Goal: Navigation & Orientation: Find specific page/section

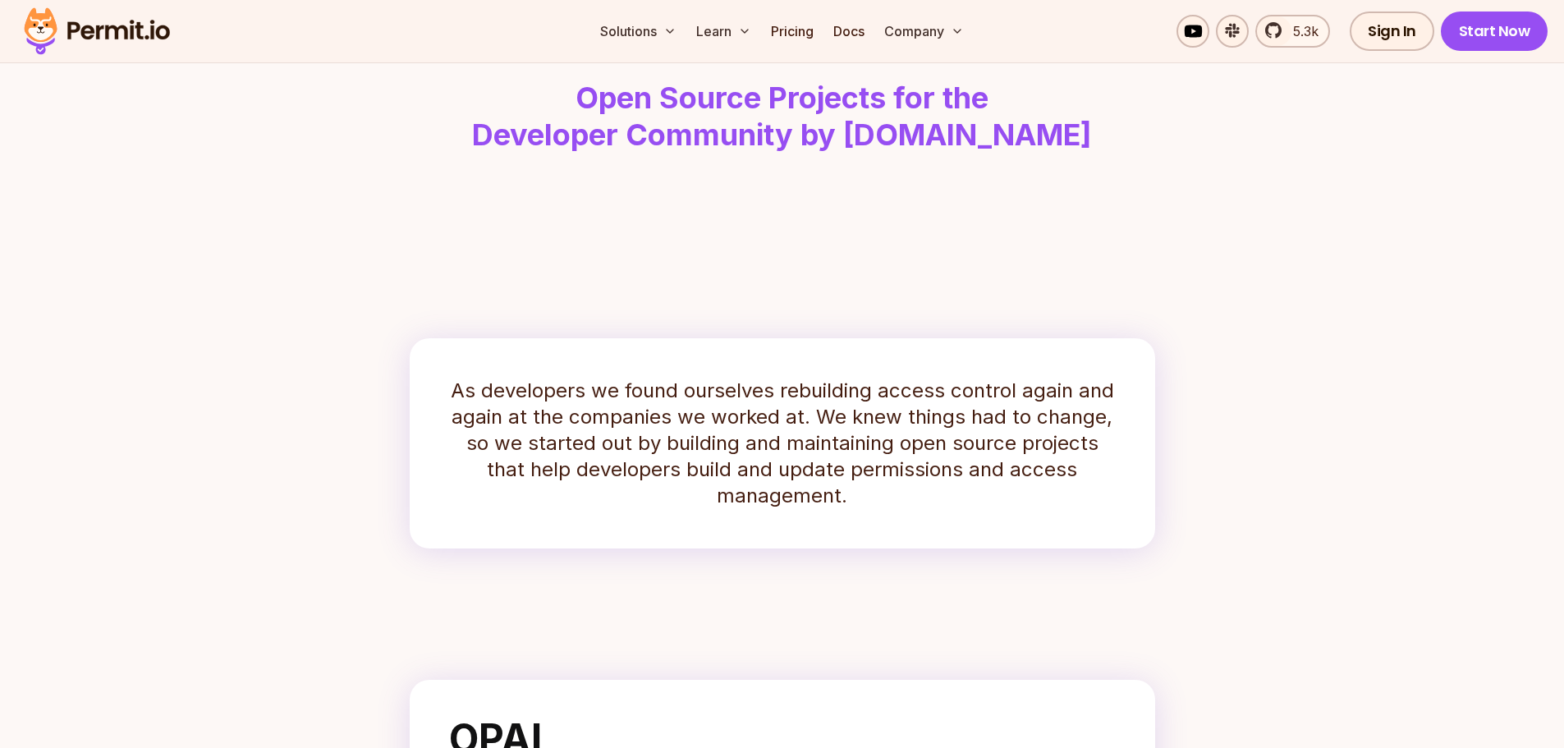
scroll to position [82, 0]
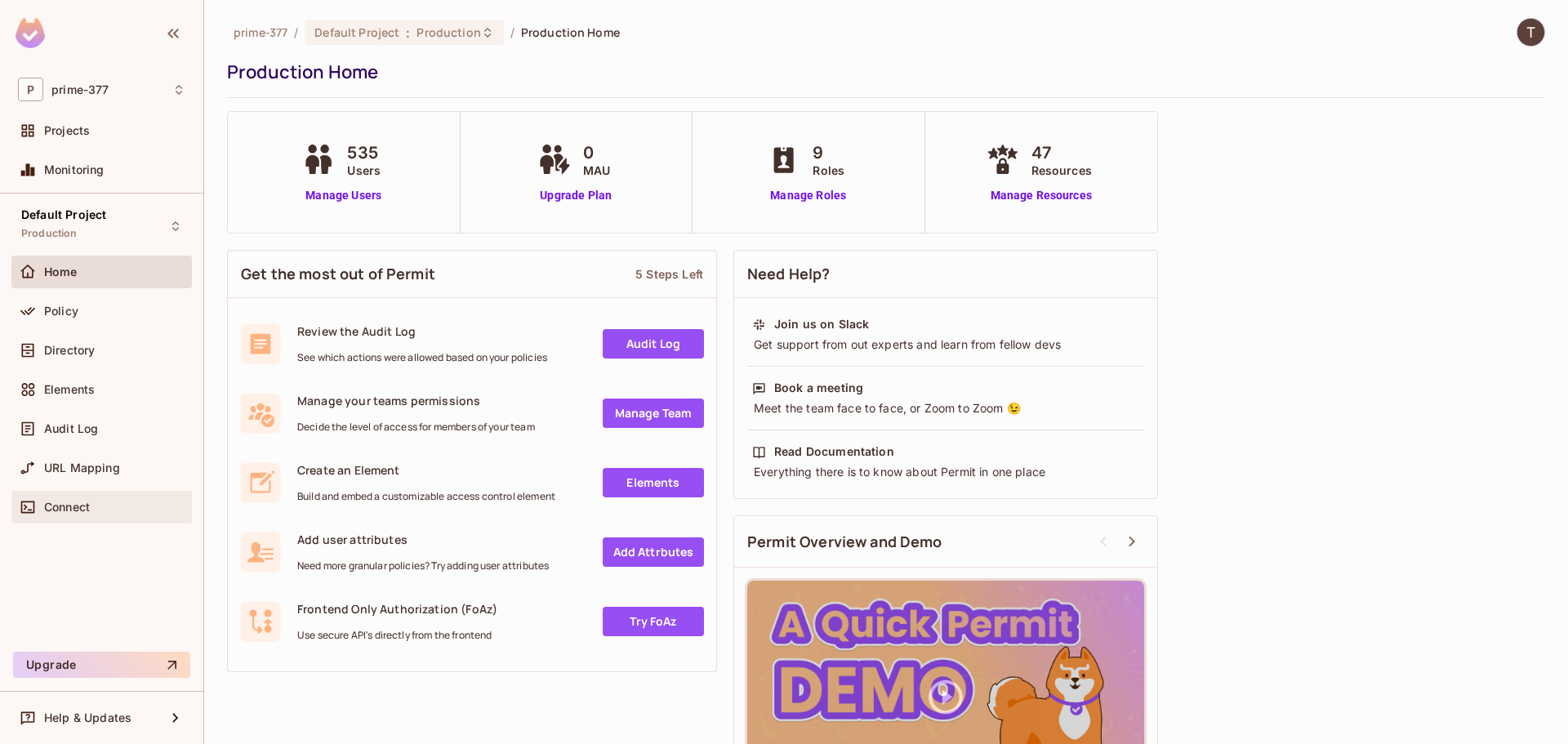
click at [104, 518] on div "Connect" at bounding box center [100, 506] width 180 height 33
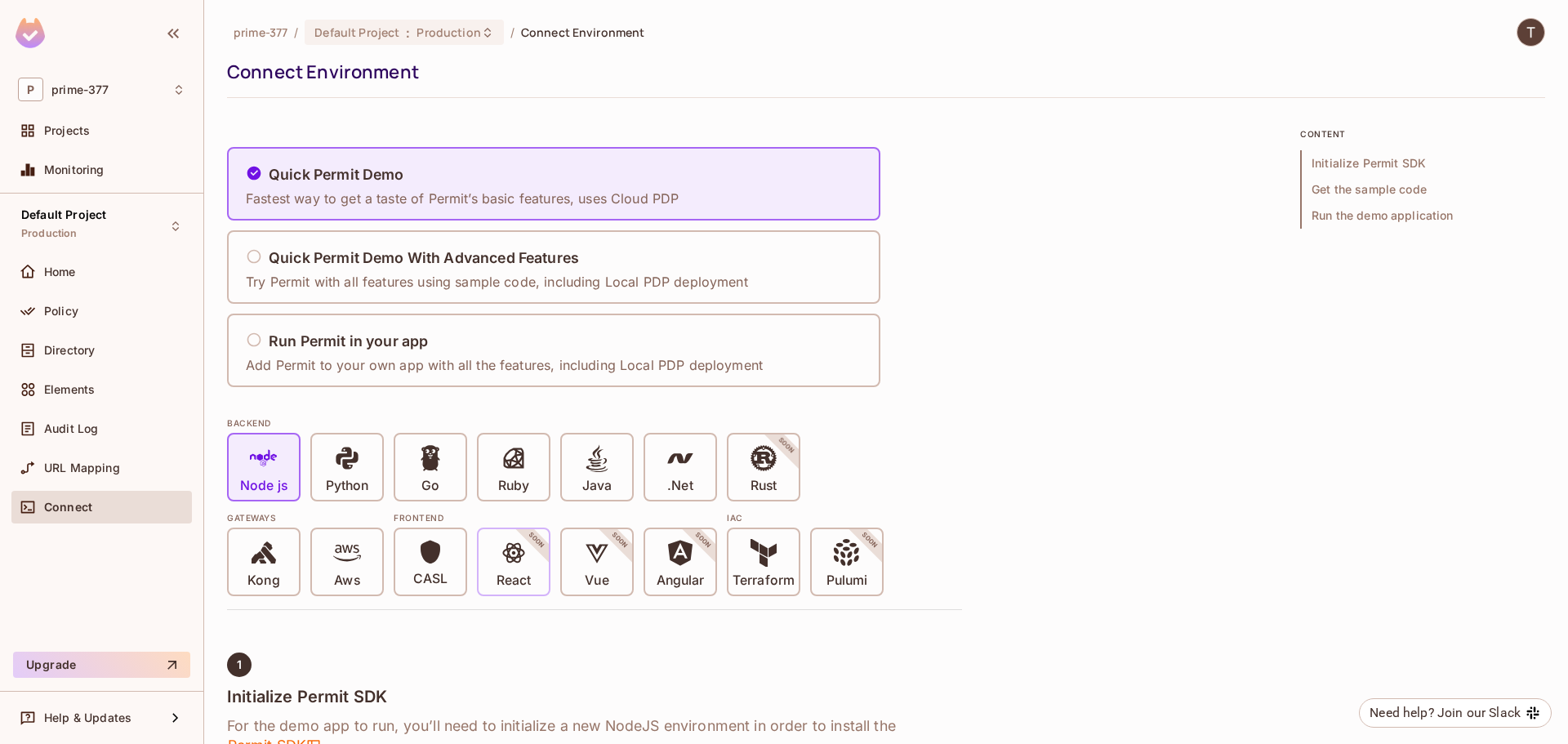
click at [527, 565] on icon at bounding box center [513, 553] width 28 height 28
click at [524, 572] on span at bounding box center [513, 556] width 28 height 34
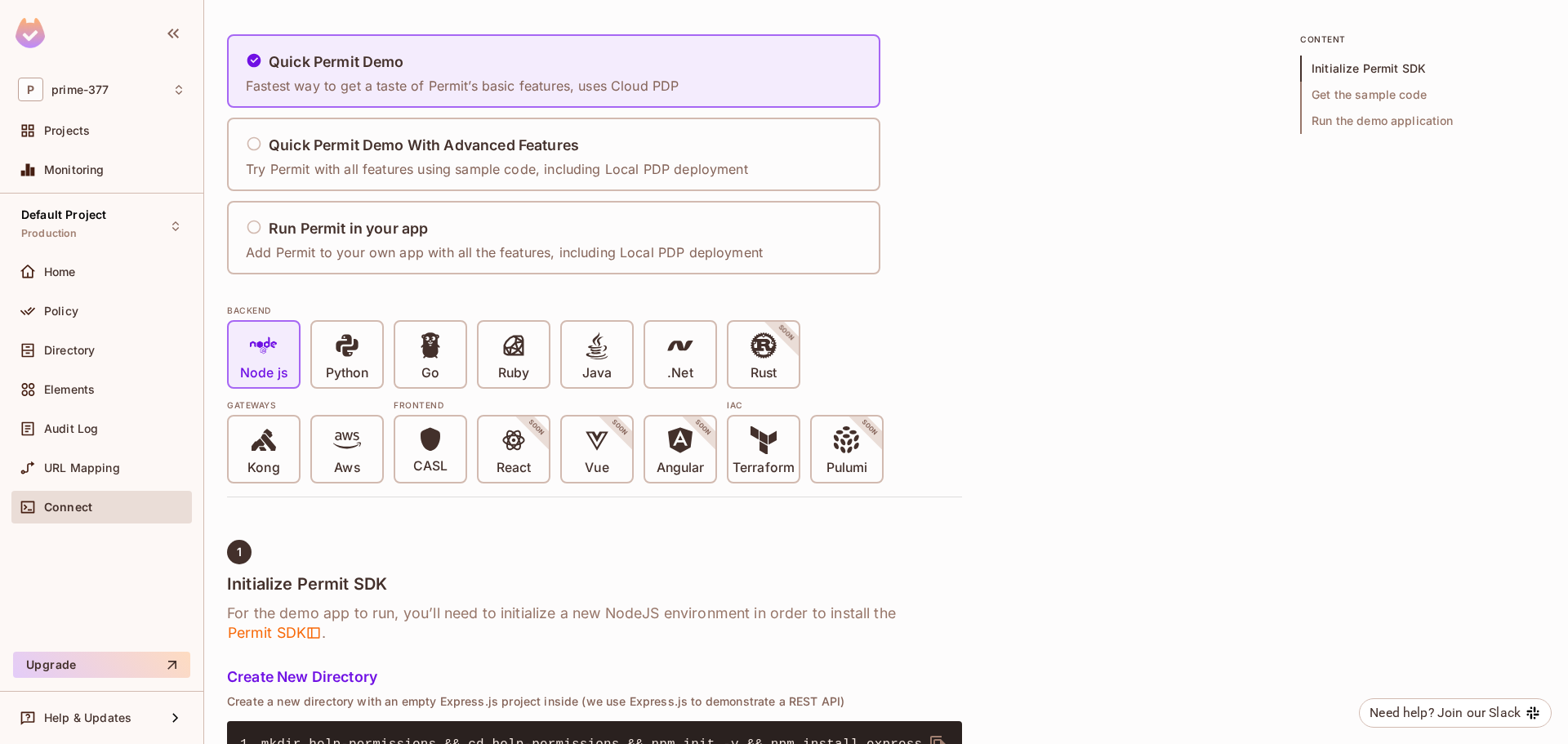
scroll to position [245, 0]
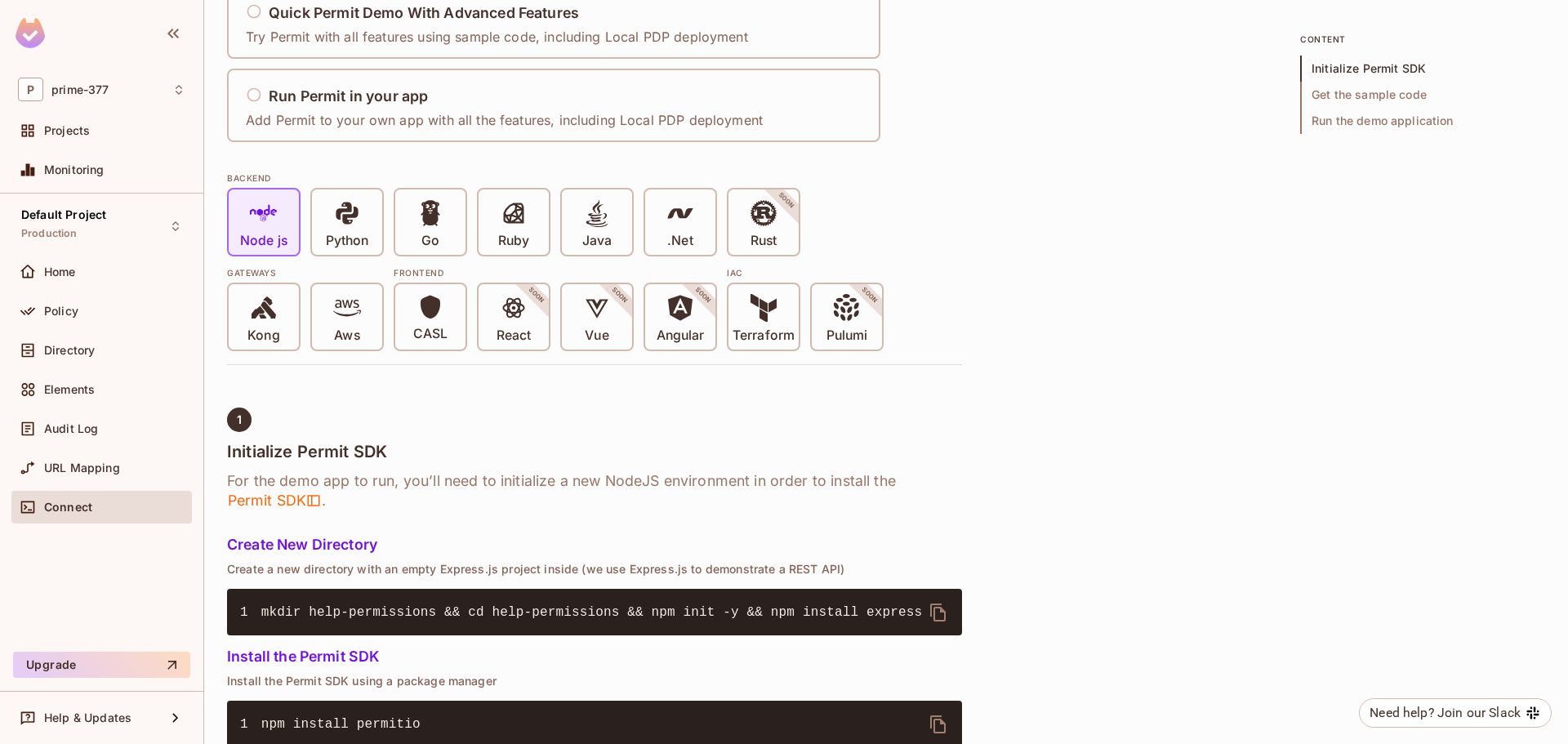
click at [550, 328] on div "CASL React SOON Vue SOON Angular SOON" at bounding box center [555, 316] width 323 height 69
click at [541, 328] on div "React SOON" at bounding box center [513, 317] width 71 height 66
click at [536, 326] on div "React SOON" at bounding box center [513, 317] width 71 height 66
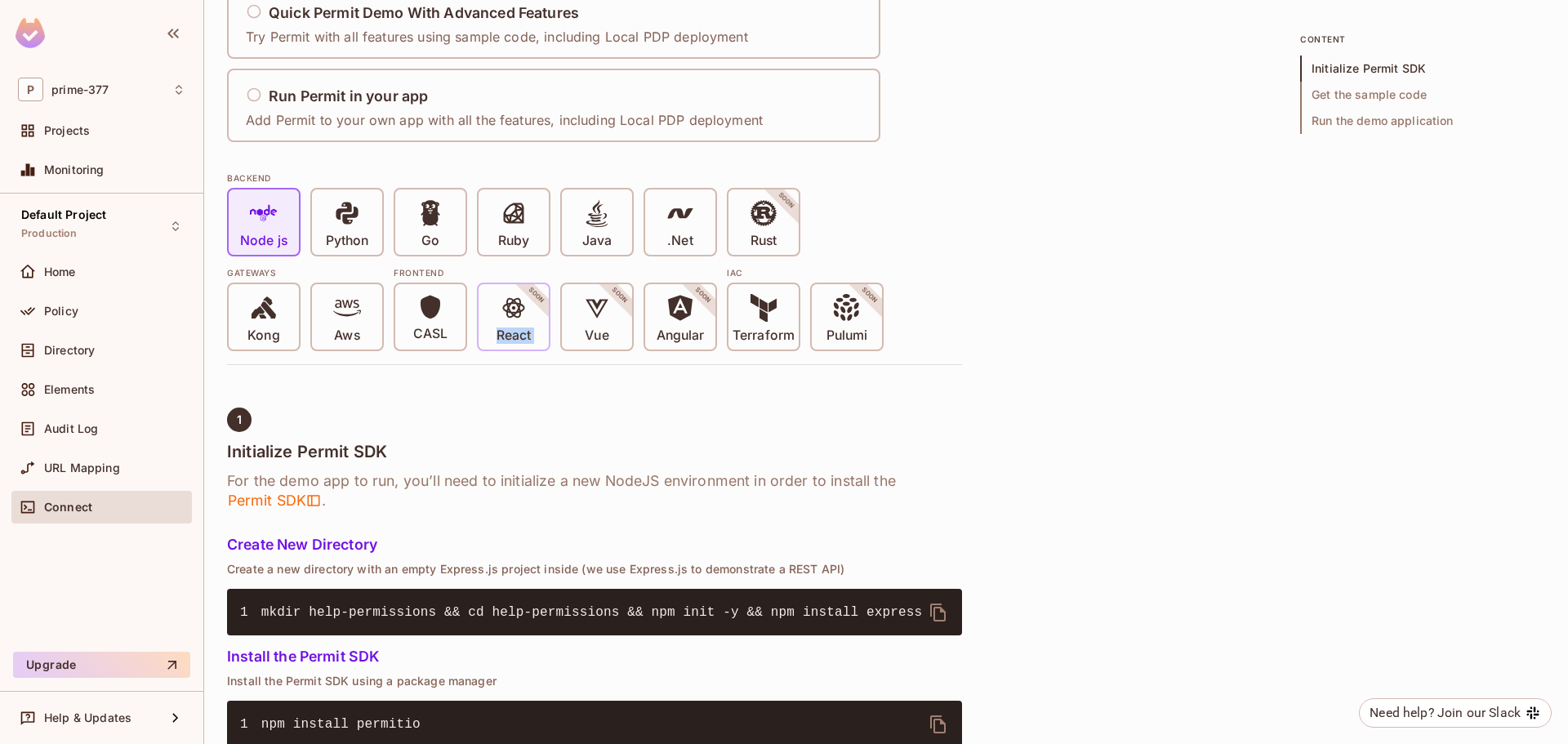
click at [536, 326] on div "React SOON" at bounding box center [513, 317] width 71 height 66
click at [530, 314] on span "React" at bounding box center [513, 319] width 34 height 50
click at [524, 240] on p "Ruby" at bounding box center [513, 241] width 31 height 16
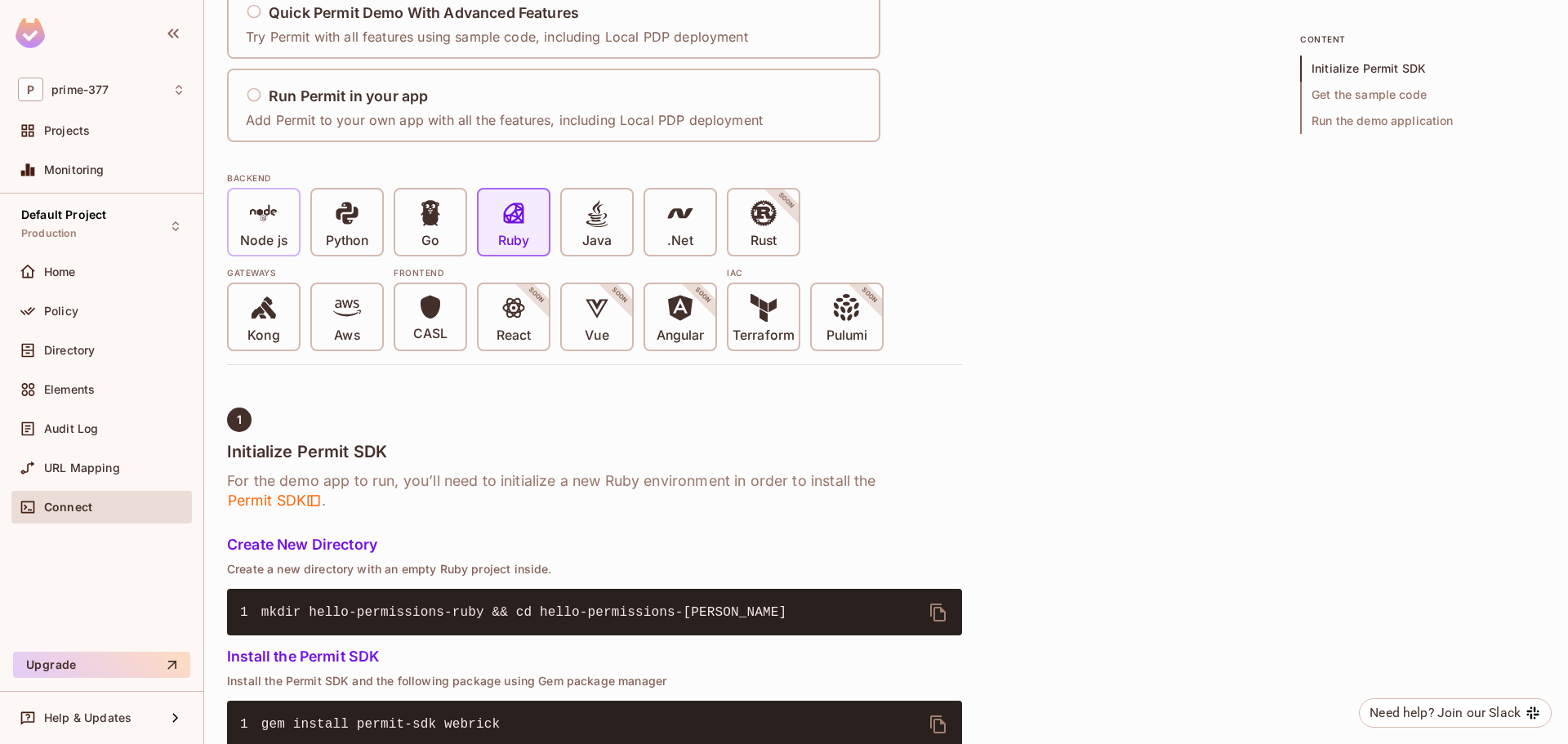
click at [277, 231] on span at bounding box center [264, 216] width 28 height 34
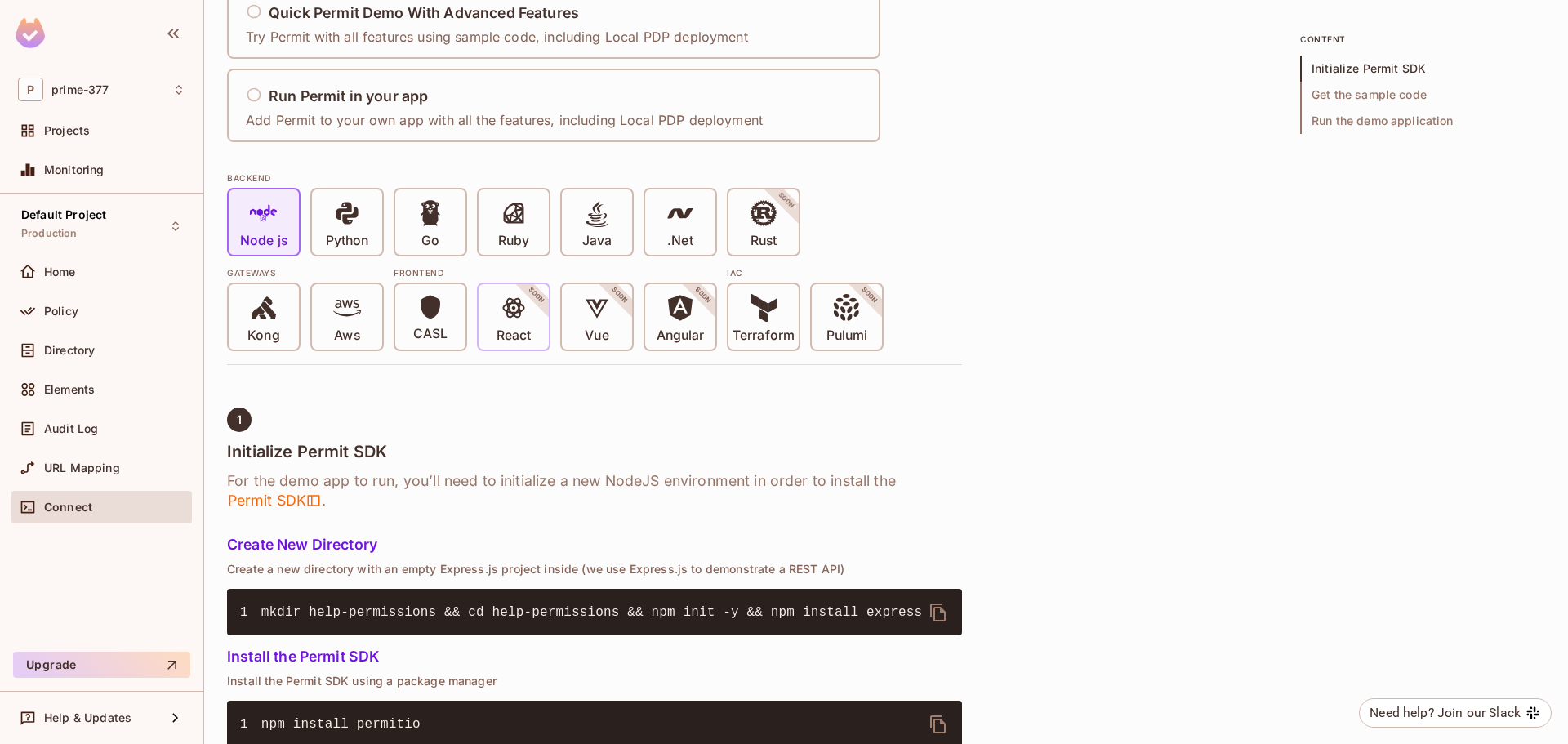
click at [523, 348] on div "React SOON" at bounding box center [513, 317] width 71 height 66
click at [518, 312] on icon at bounding box center [513, 308] width 22 height 21
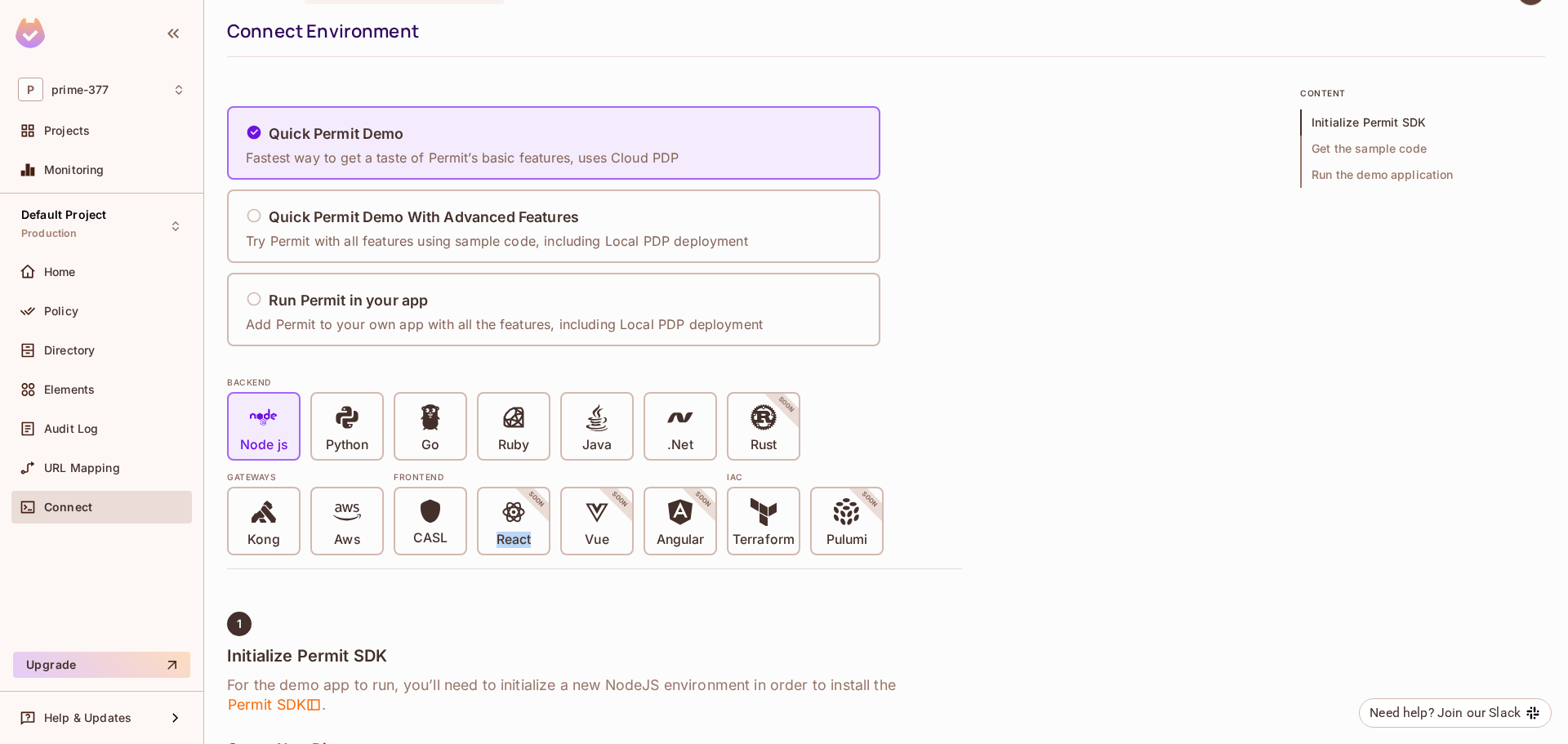
scroll to position [0, 0]
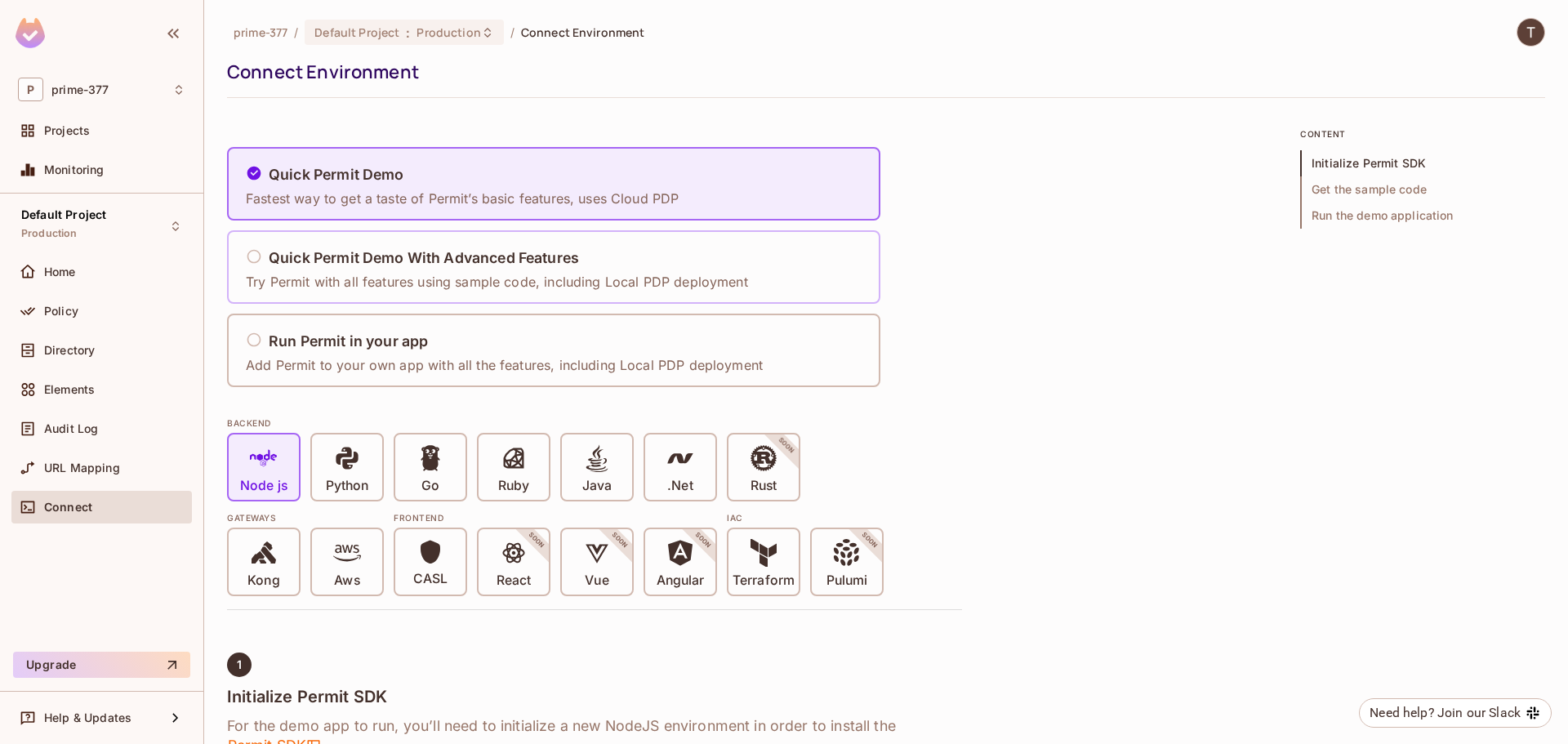
click at [254, 252] on icon at bounding box center [254, 257] width 16 height 16
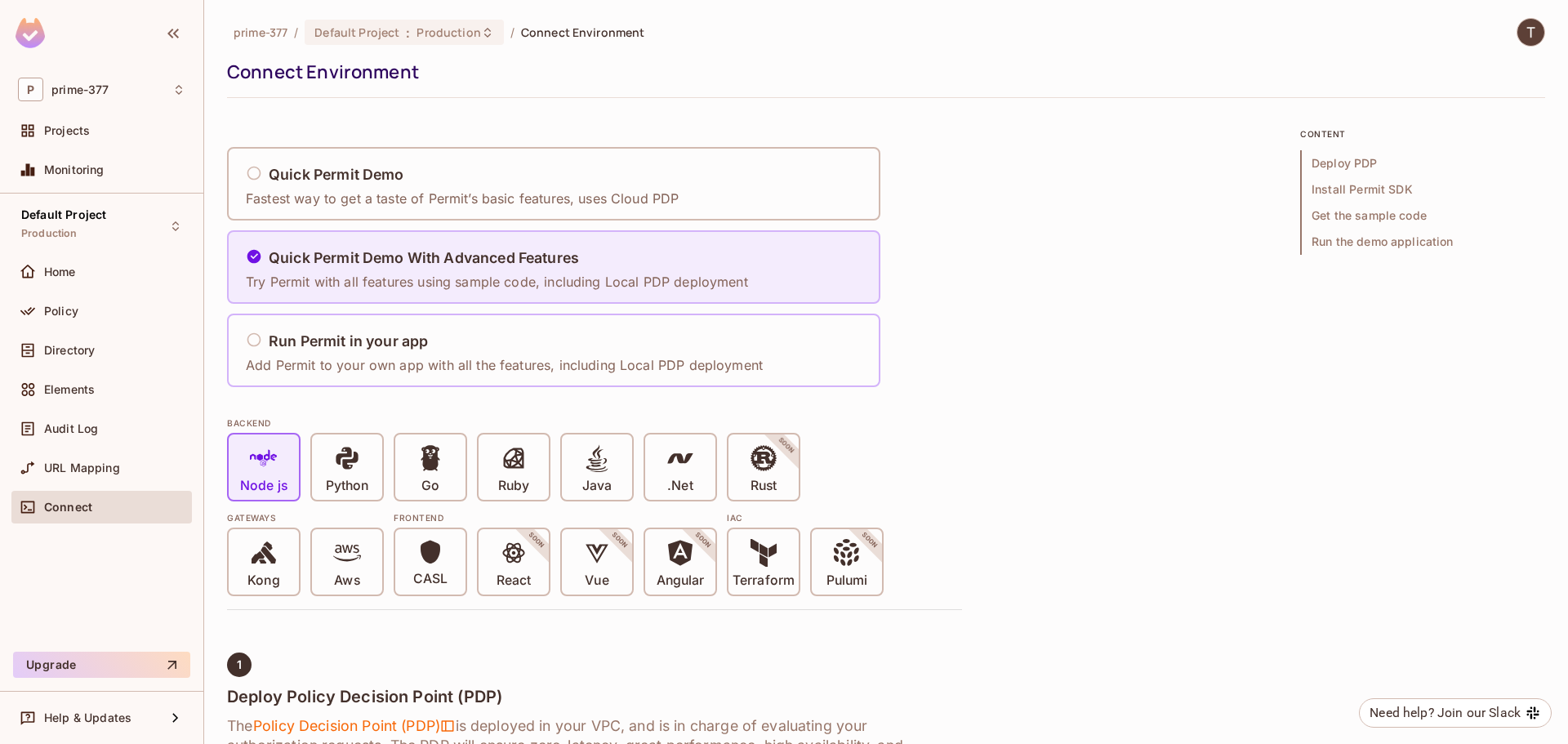
click at [249, 335] on icon at bounding box center [254, 339] width 16 height 16
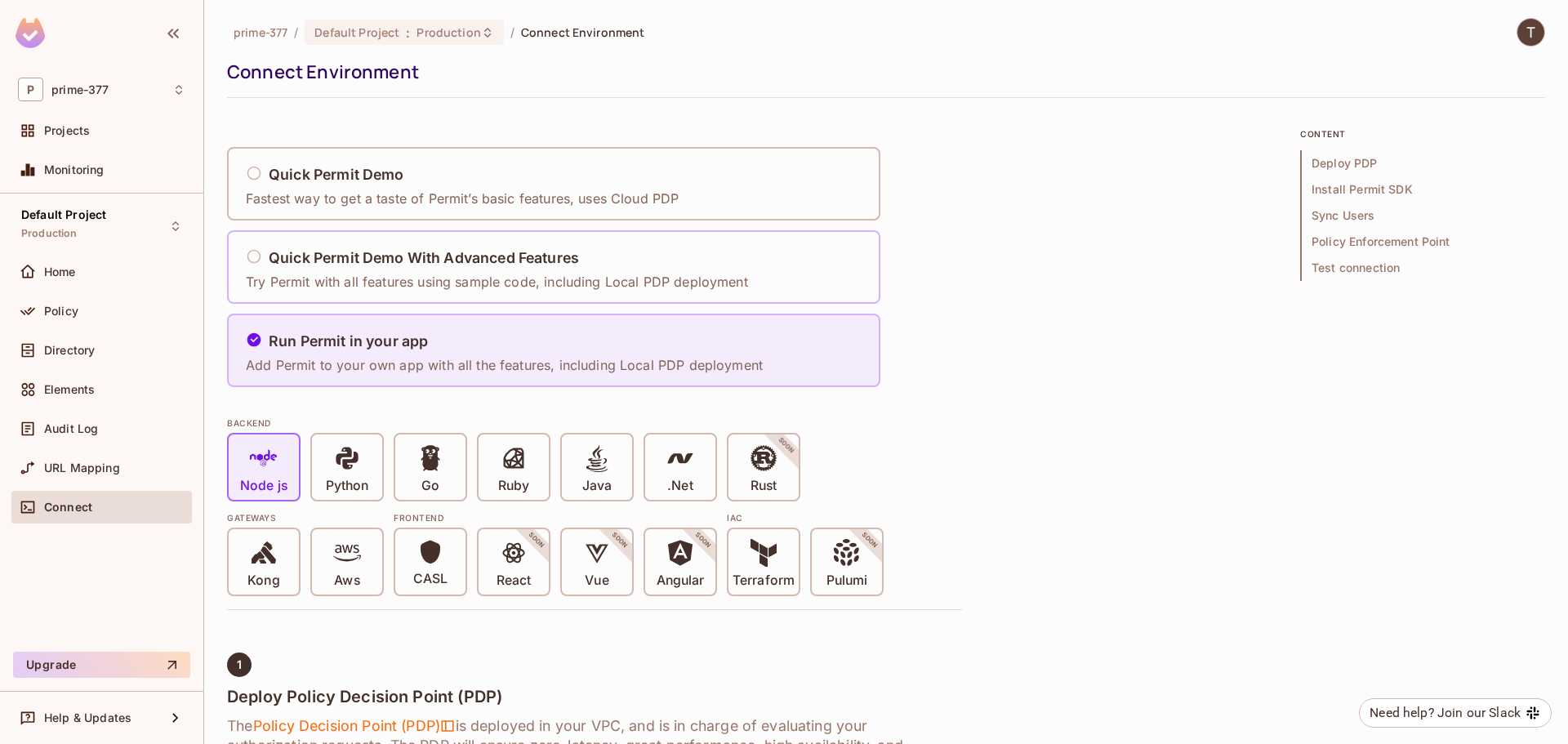
click at [255, 246] on div "Quick Permit Demo With Advanced Features Try Permit with all features using sam…" at bounding box center [496, 268] width 502 height 48
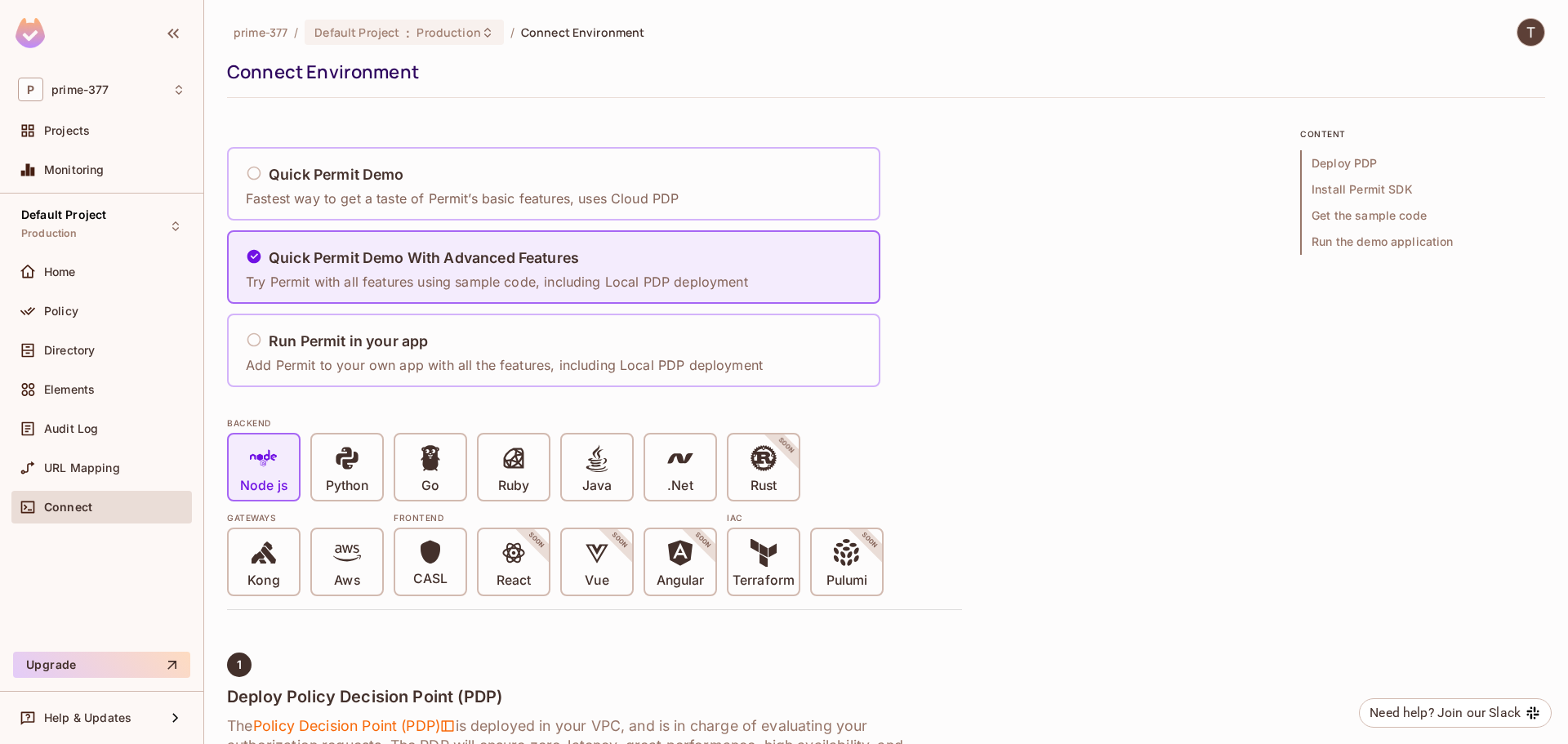
click at [271, 176] on h5 "Quick Permit Demo" at bounding box center [336, 174] width 135 height 16
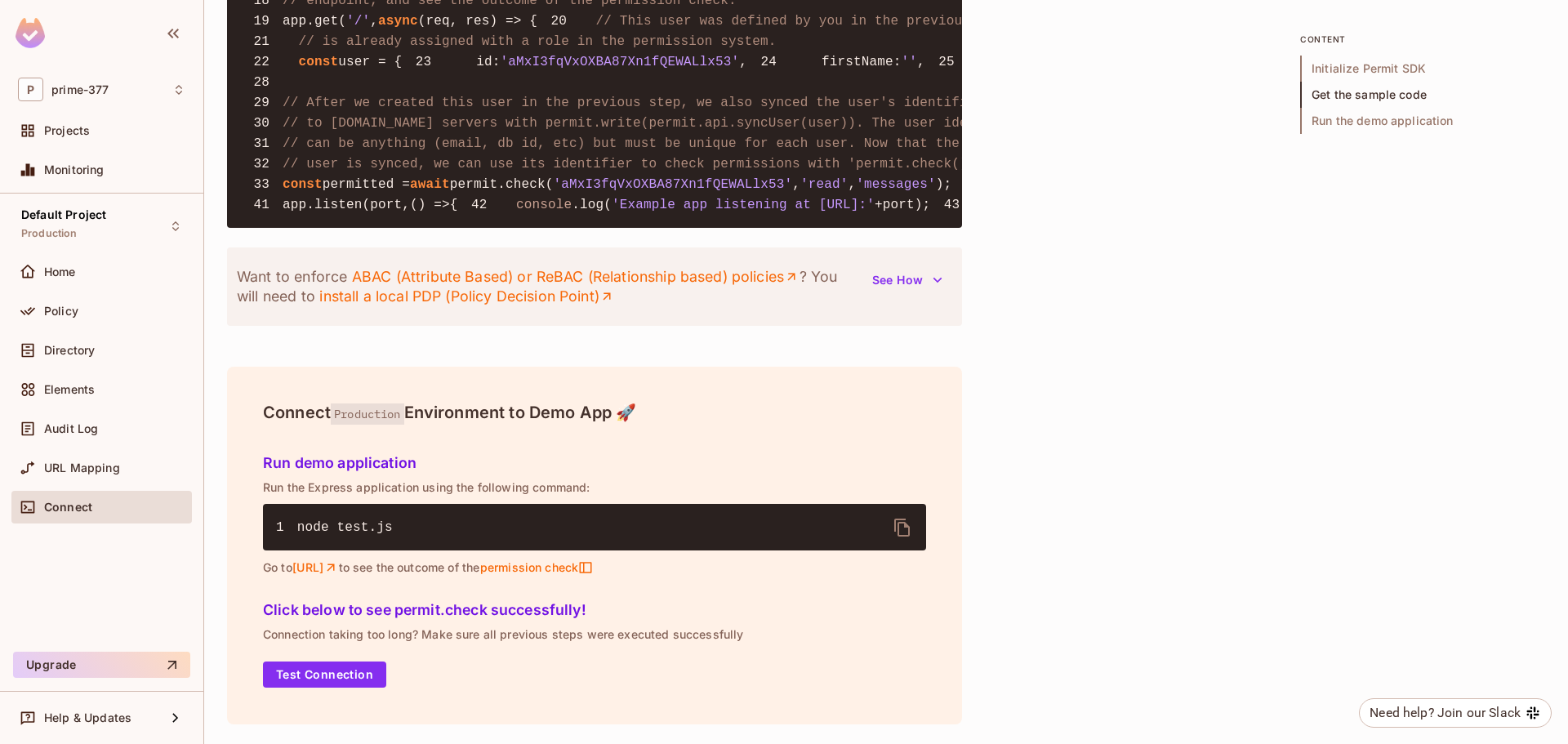
scroll to position [1956, 0]
click at [95, 474] on div "URL Mapping" at bounding box center [101, 468] width 167 height 20
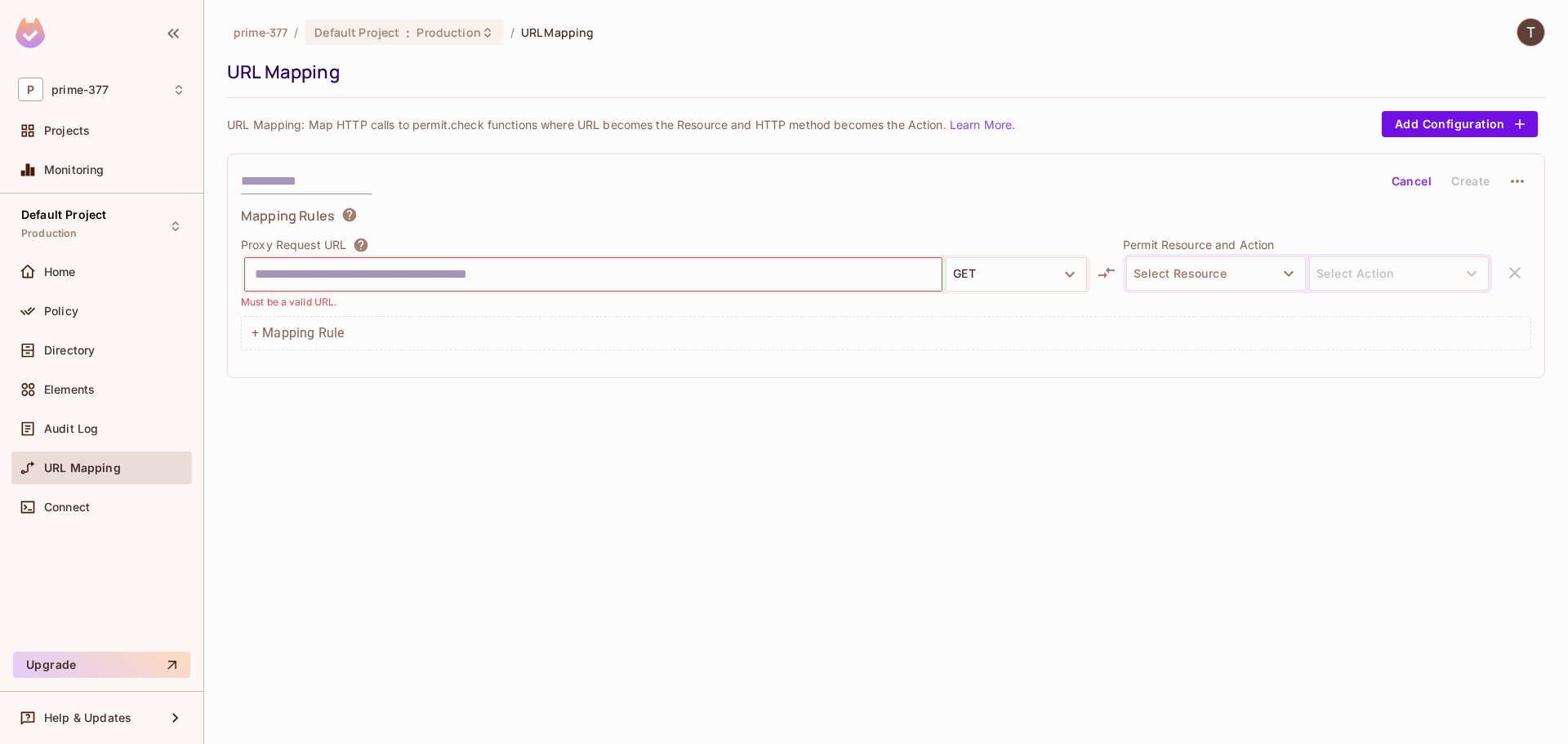
click at [1530, 35] on img at bounding box center [1530, 32] width 27 height 27
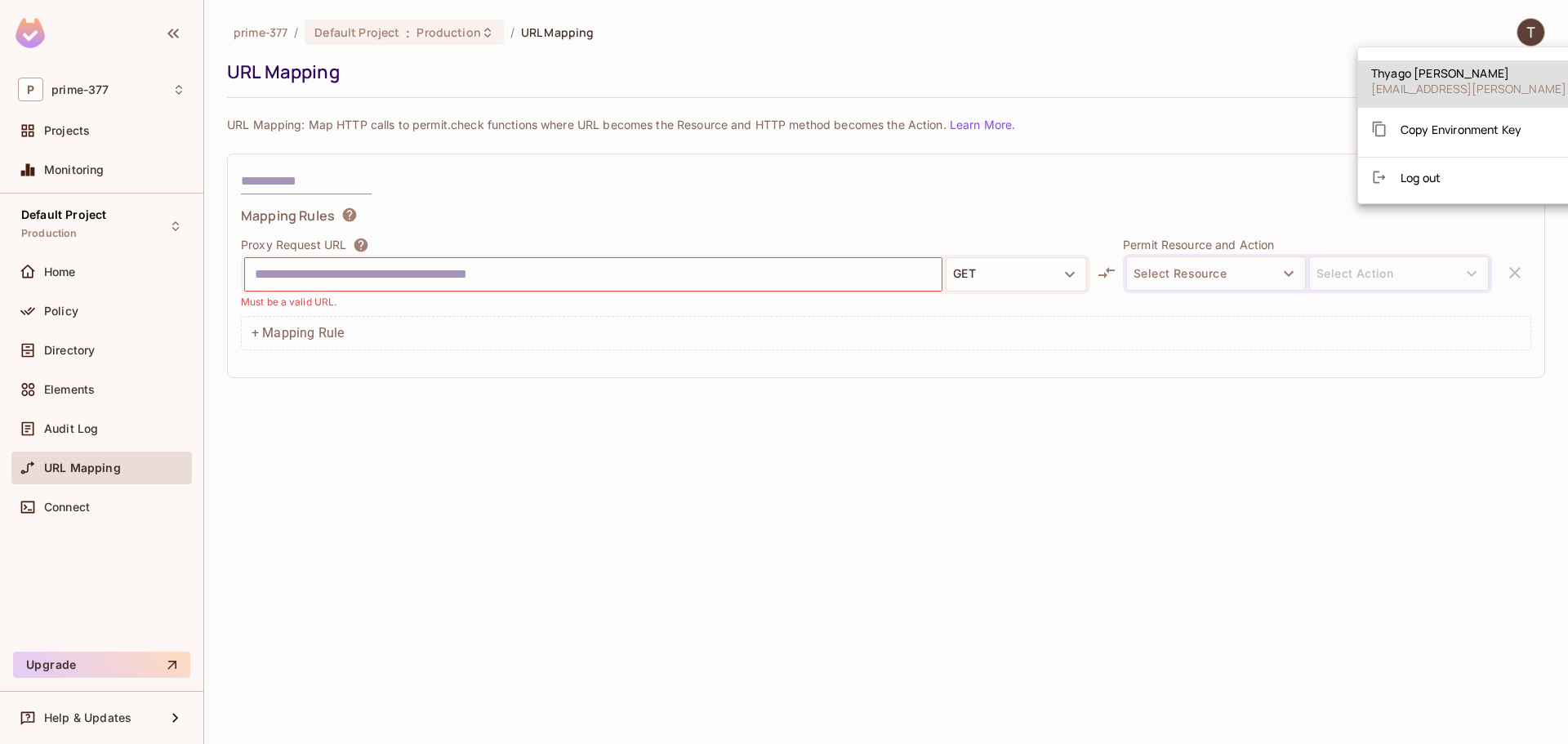
click at [971, 51] on div at bounding box center [784, 372] width 1568 height 744
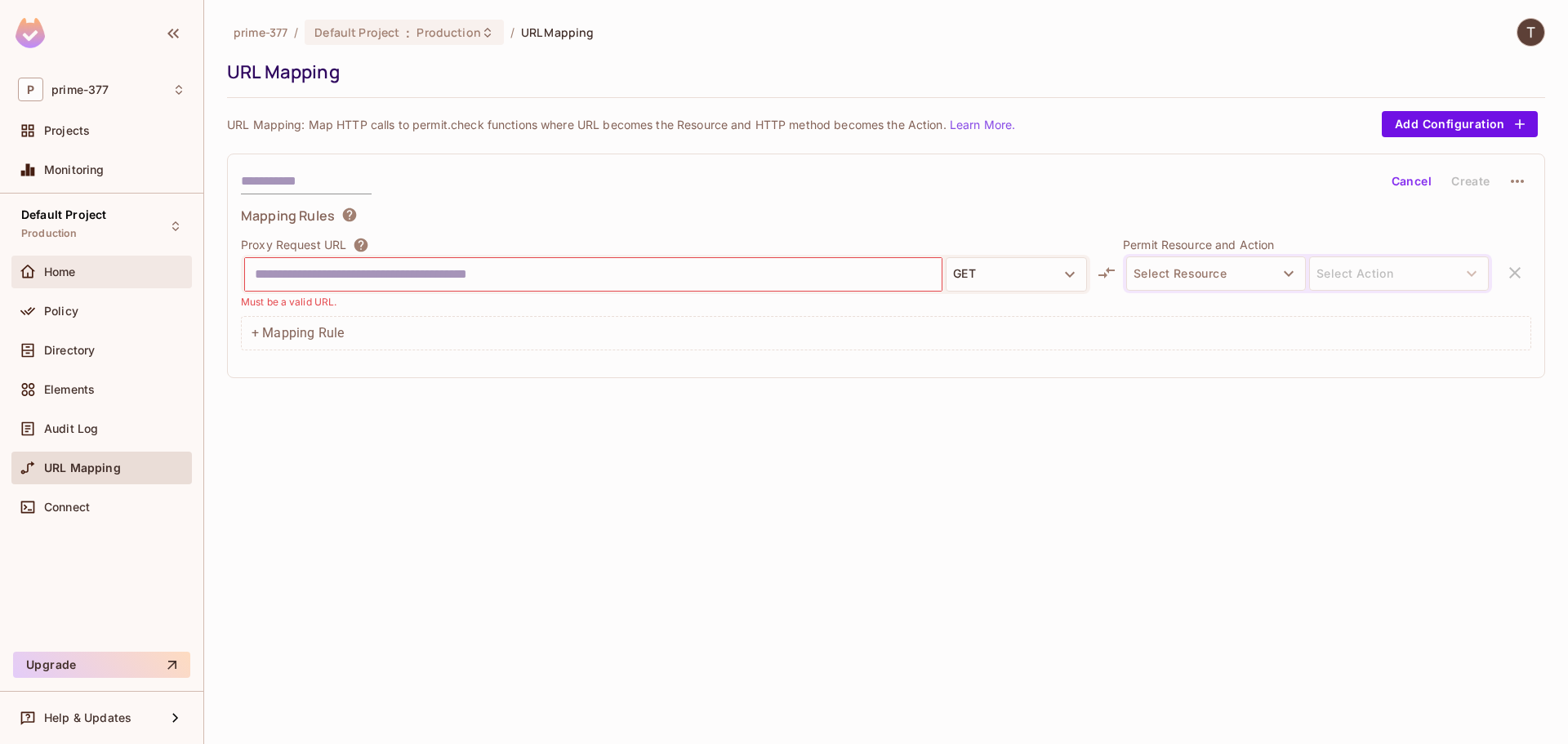
click at [71, 264] on div "Home" at bounding box center [101, 273] width 167 height 20
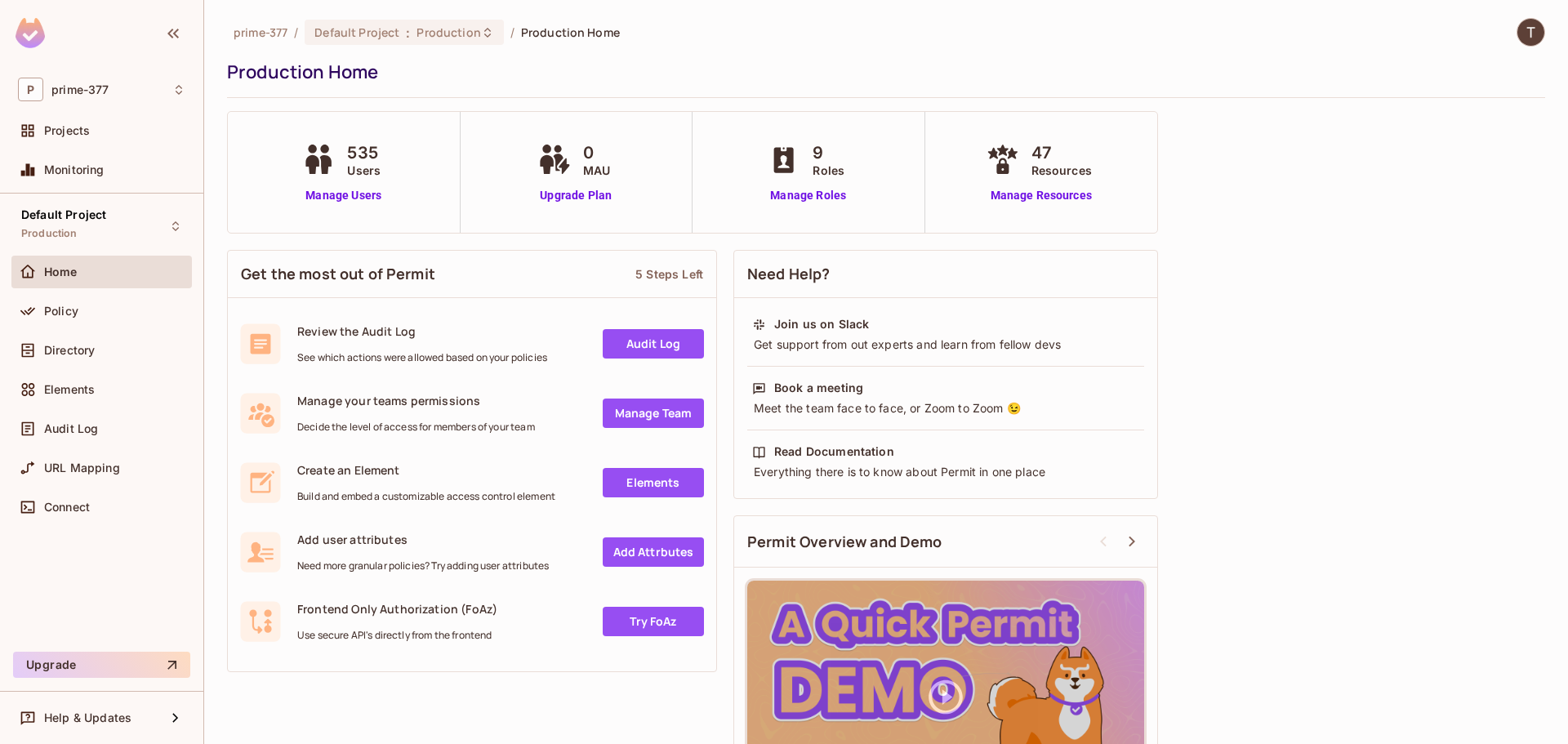
click at [116, 696] on div "Help & Updates" at bounding box center [101, 717] width 203 height 53
click at [111, 698] on div "Help & Updates" at bounding box center [101, 717] width 203 height 53
click at [102, 714] on span "Help & Updates" at bounding box center [88, 717] width 88 height 13
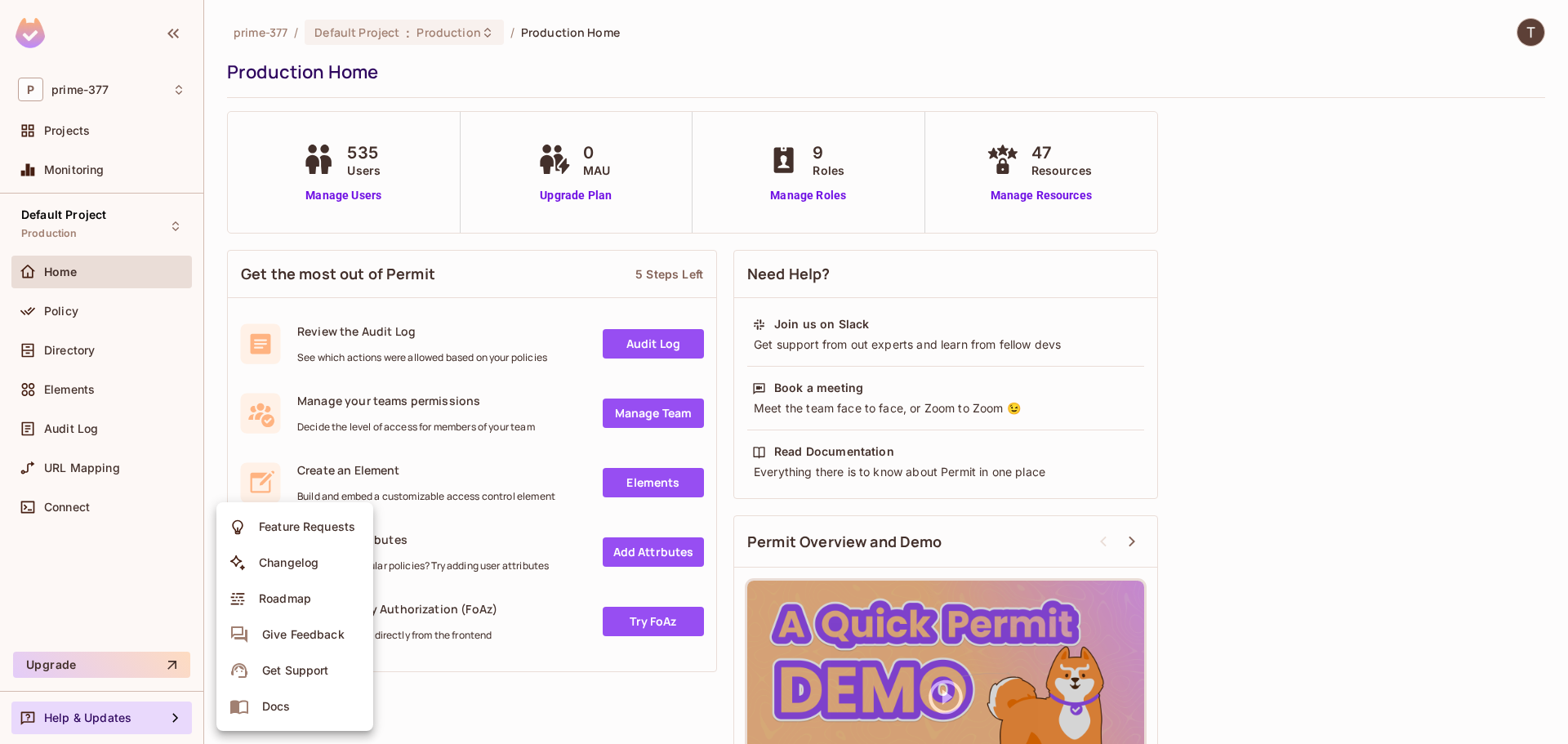
click at [883, 16] on div at bounding box center [784, 372] width 1568 height 744
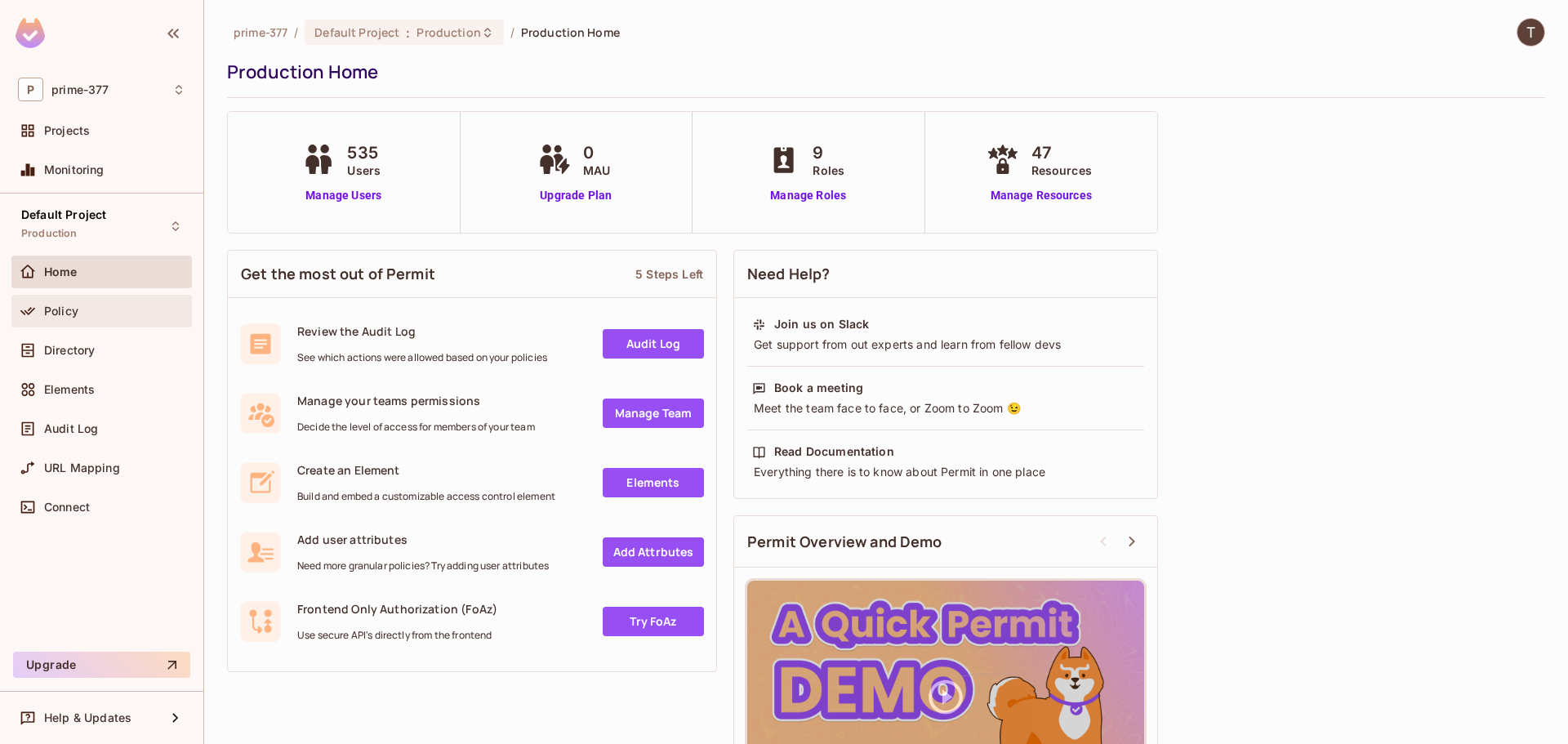
click at [109, 311] on div "Policy" at bounding box center [114, 310] width 141 height 13
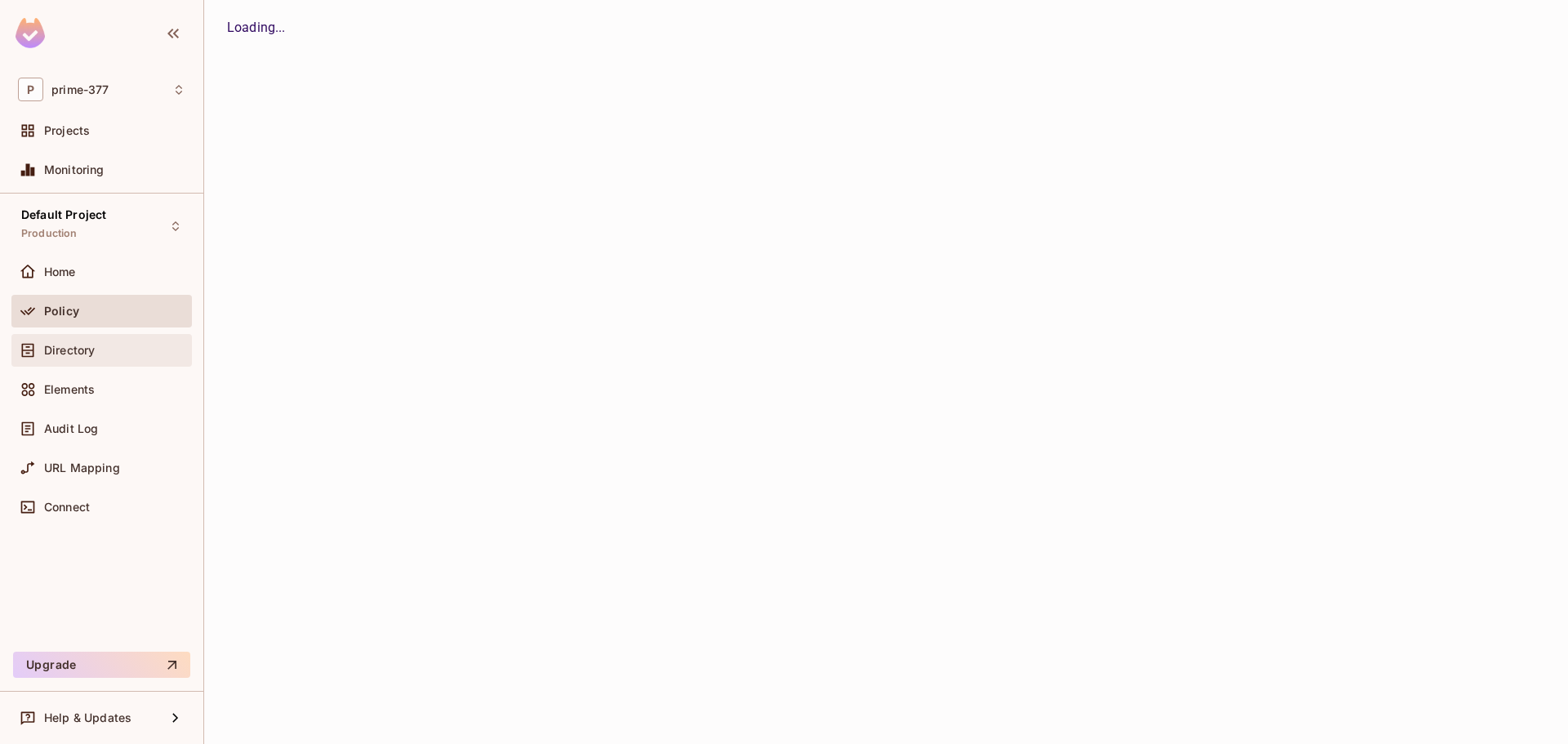
click at [94, 351] on span "Directory" at bounding box center [69, 350] width 51 height 13
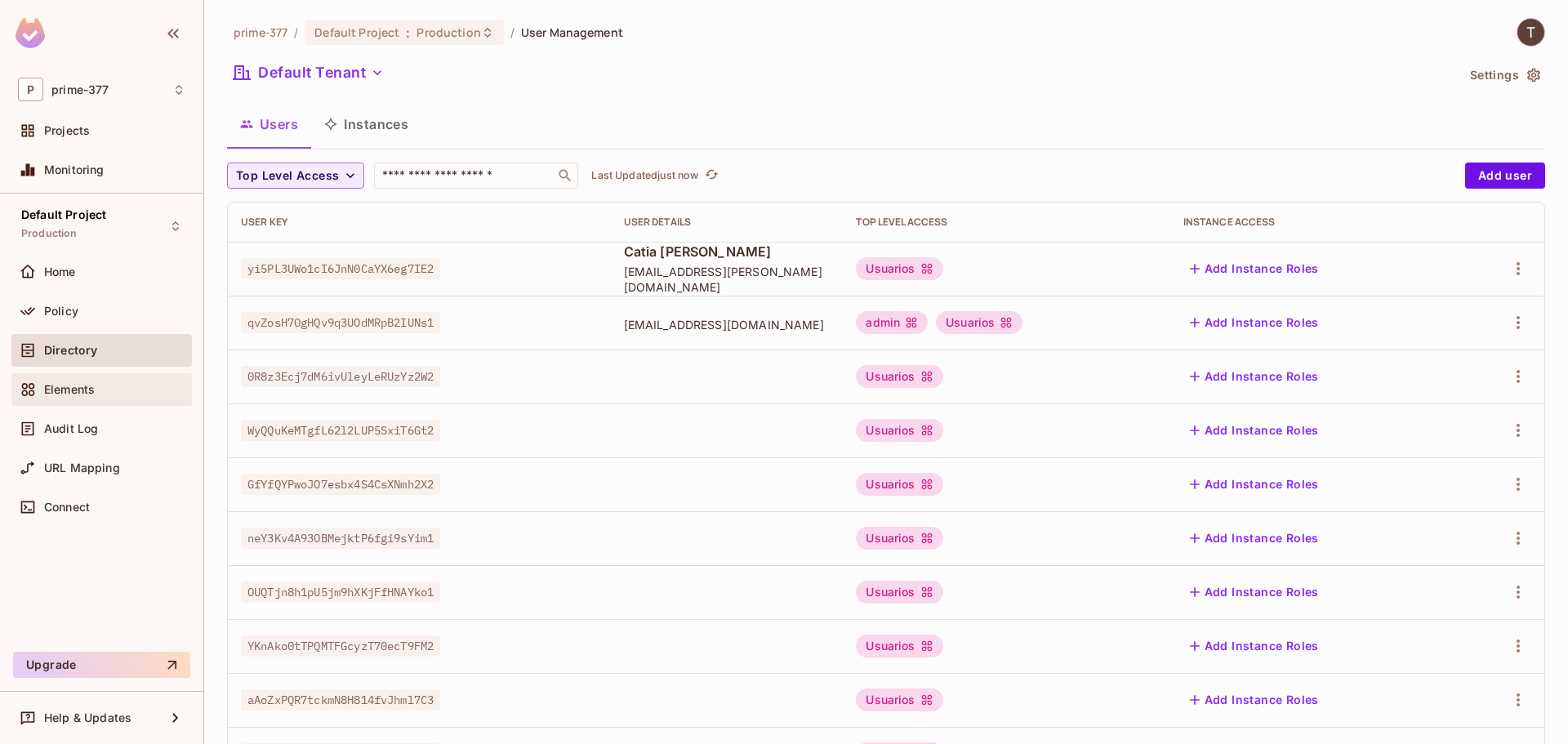
click at [85, 390] on span "Elements" at bounding box center [69, 389] width 51 height 13
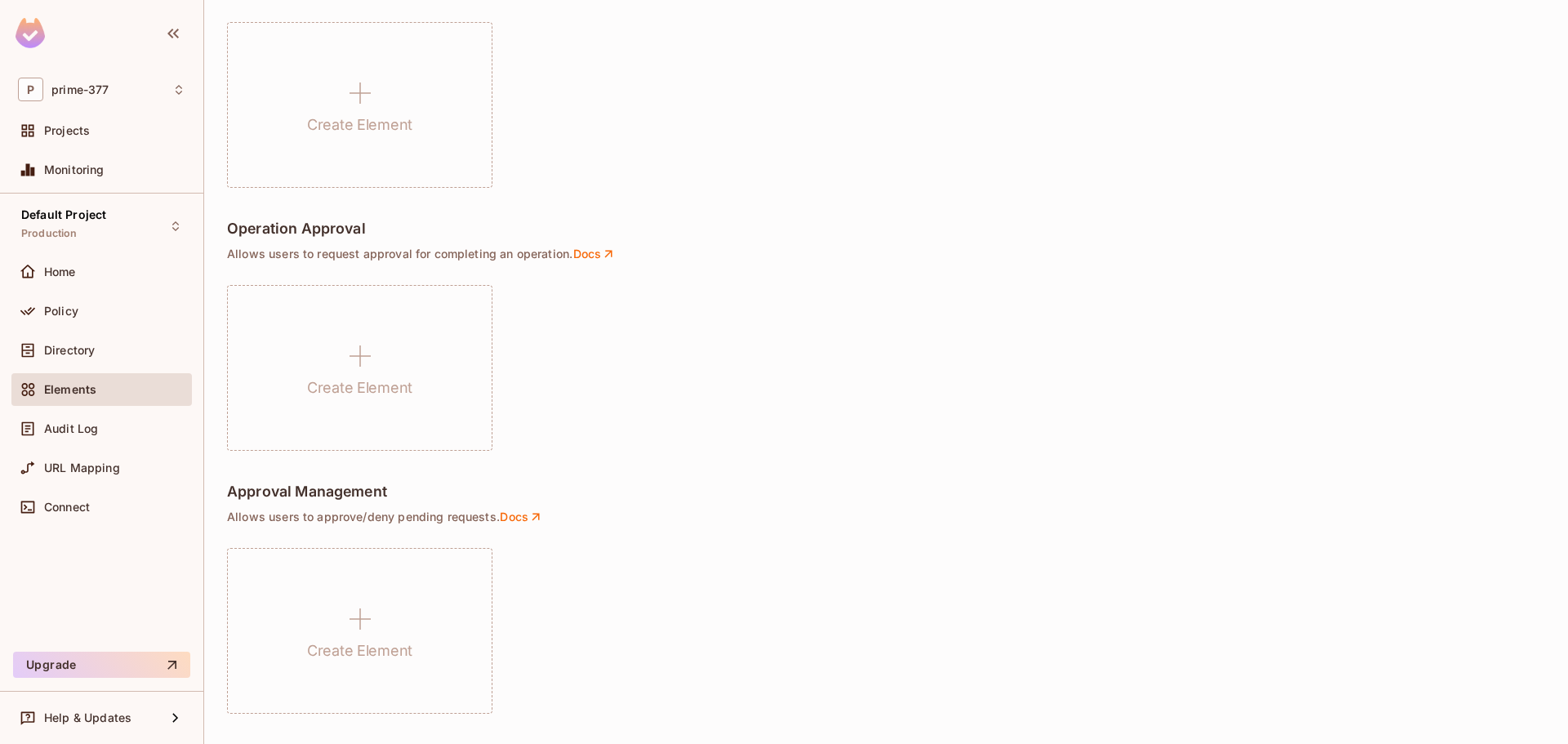
scroll to position [1075, 0]
click at [72, 445] on div "Audit Log" at bounding box center [100, 432] width 180 height 39
click at [79, 433] on span "Audit Log" at bounding box center [71, 428] width 54 height 13
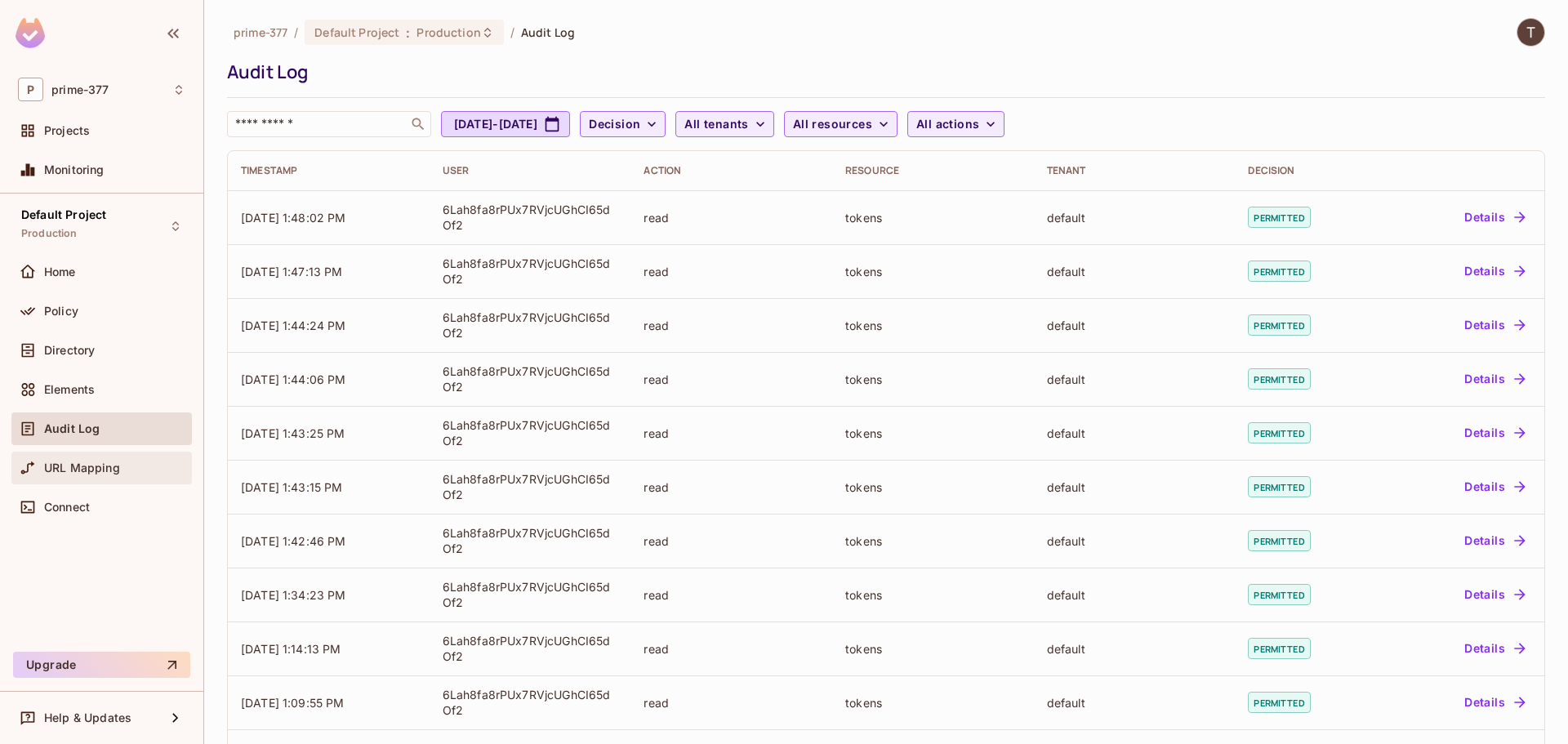
click at [59, 468] on span "URL Mapping" at bounding box center [82, 467] width 76 height 13
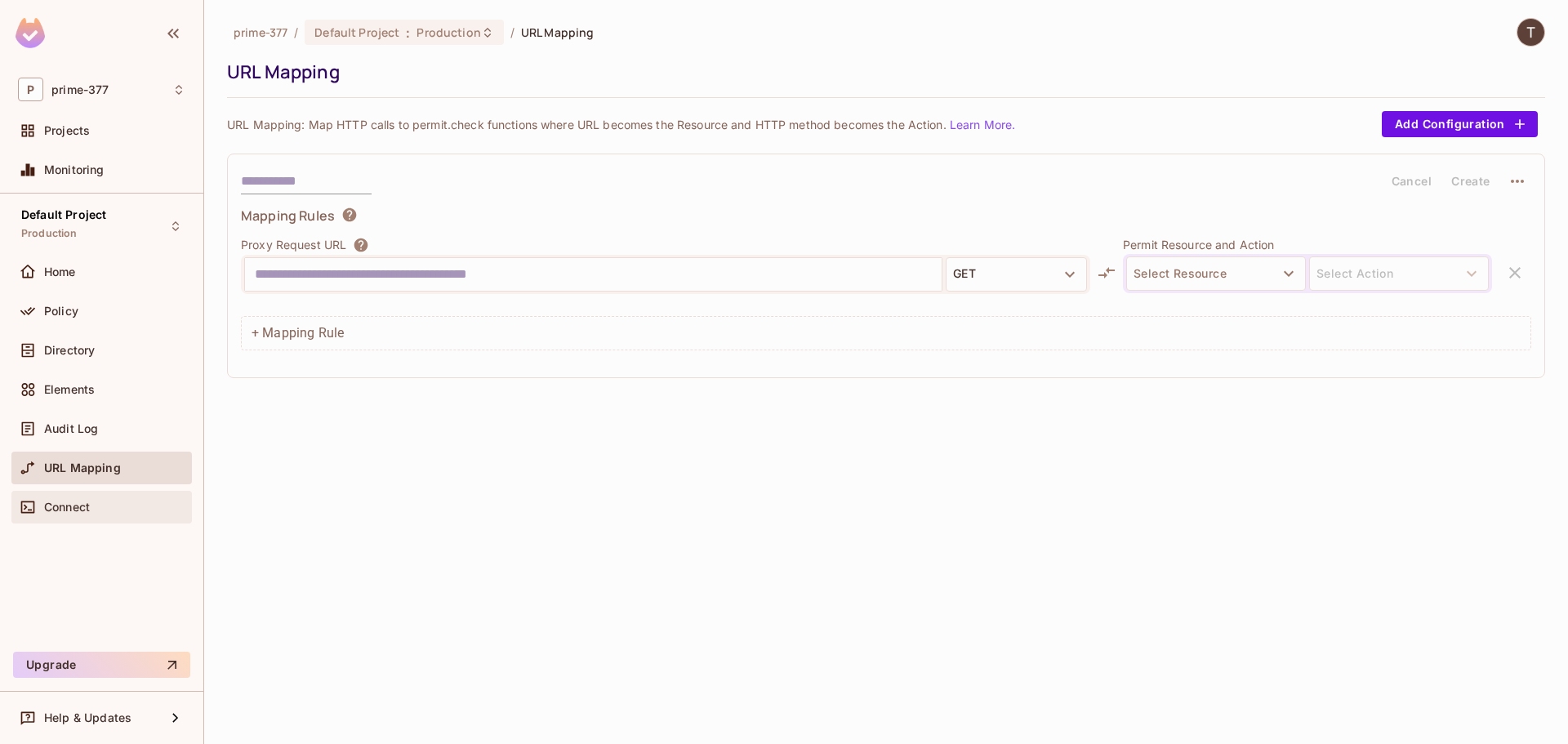
click at [75, 500] on span "Connect" at bounding box center [67, 506] width 46 height 13
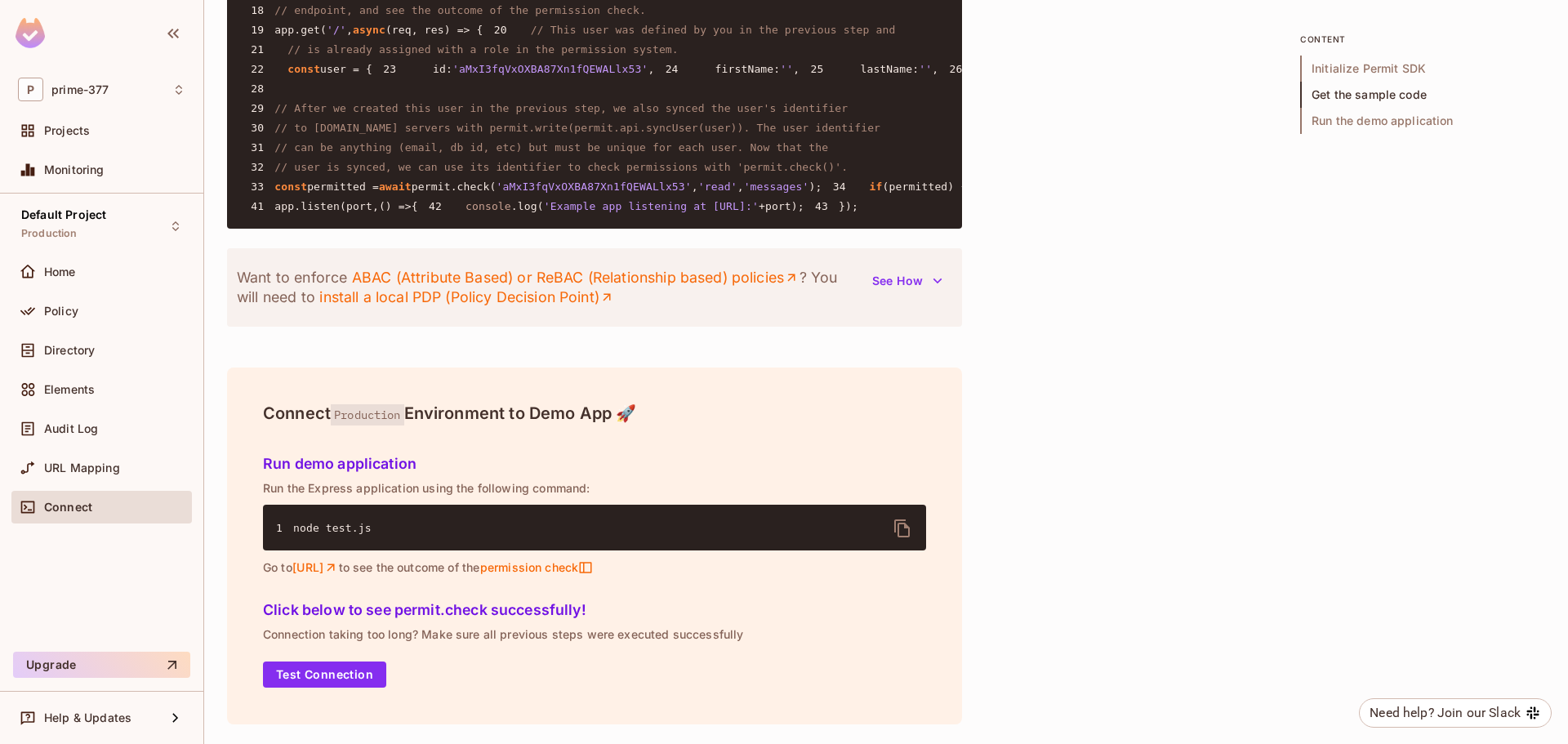
scroll to position [1945, 0]
click at [593, 571] on span "permission check" at bounding box center [536, 567] width 113 height 15
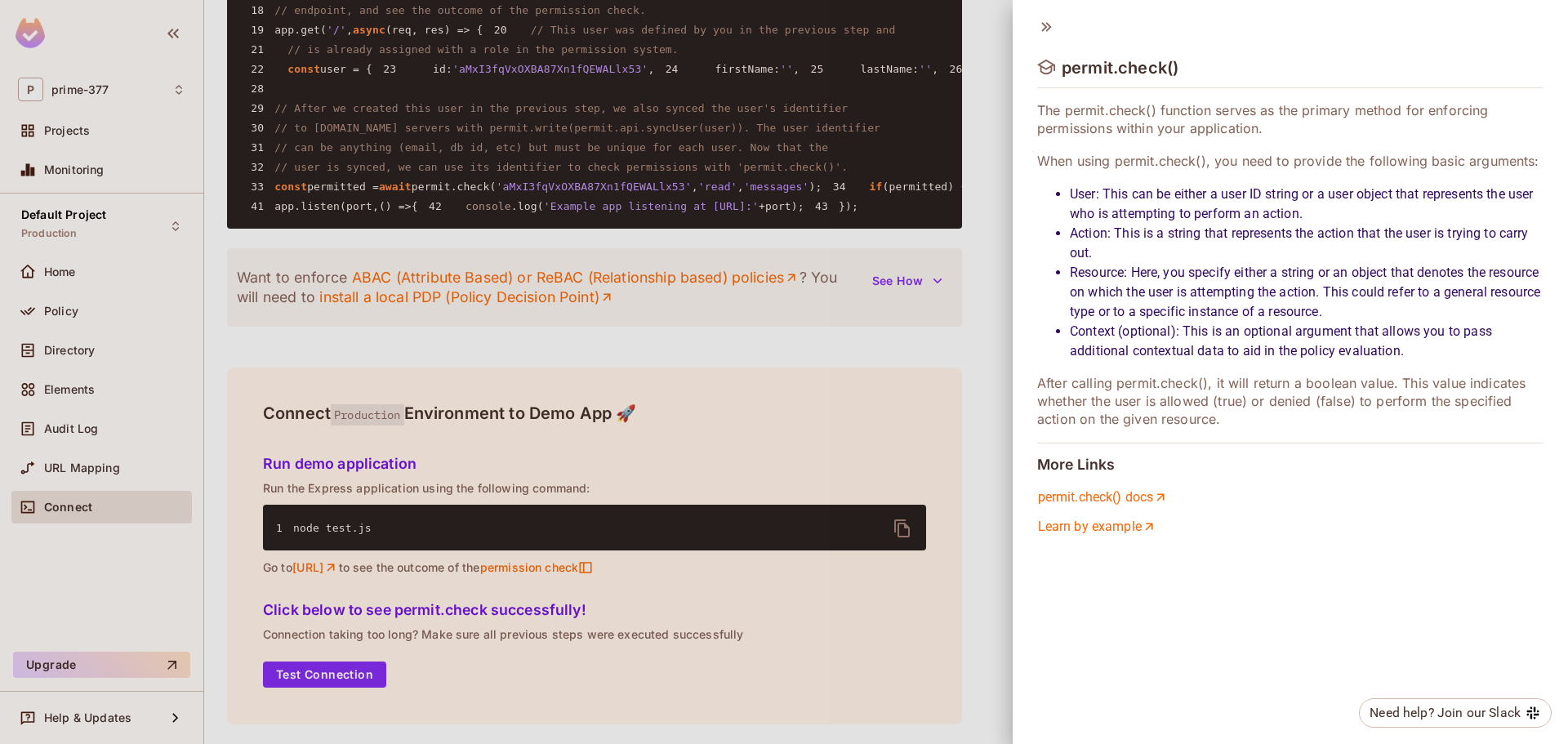
click at [993, 276] on div at bounding box center [784, 372] width 1568 height 744
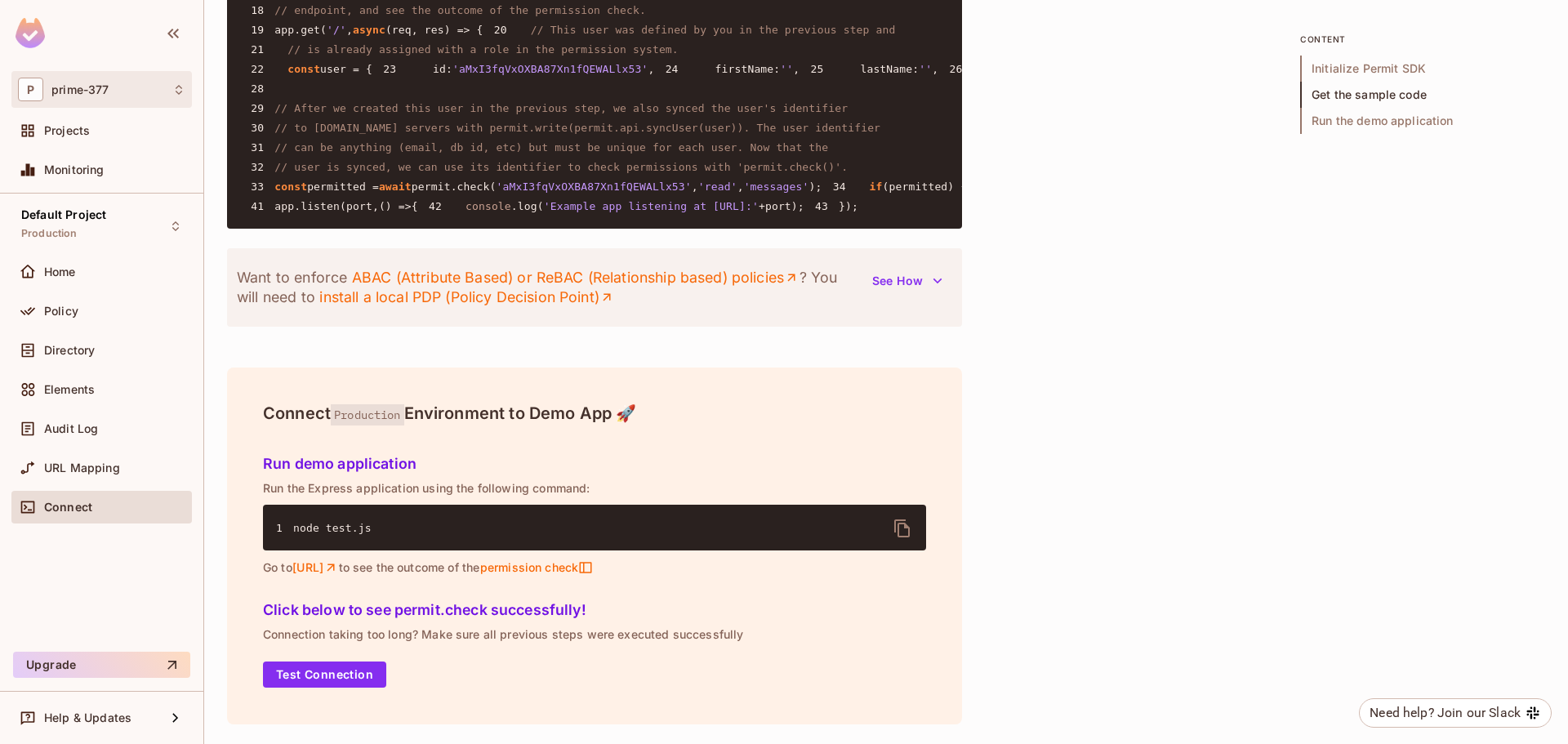
click at [123, 95] on div "P prime-377" at bounding box center [101, 90] width 167 height 24
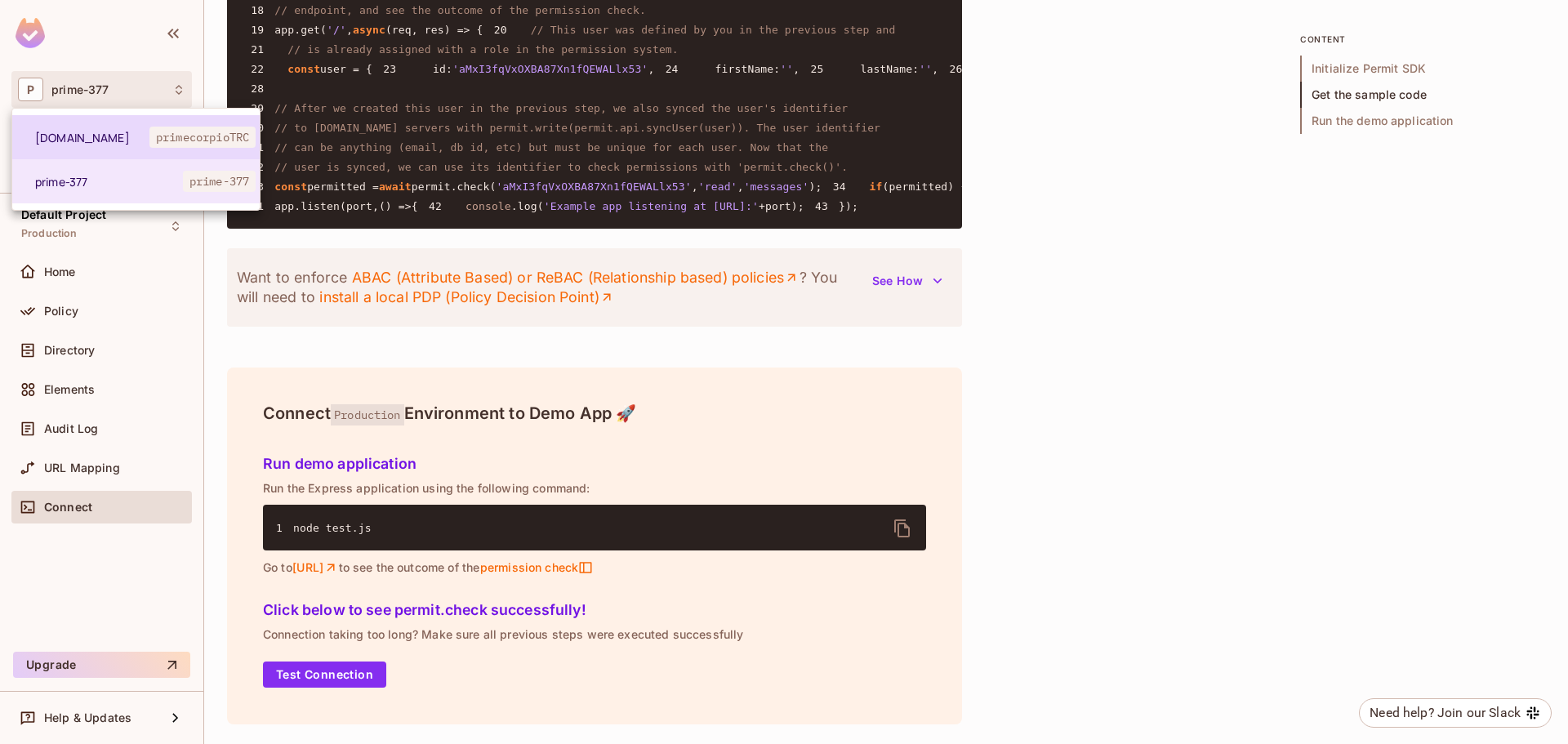
click at [105, 135] on span "[DOMAIN_NAME]" at bounding box center [92, 138] width 114 height 16
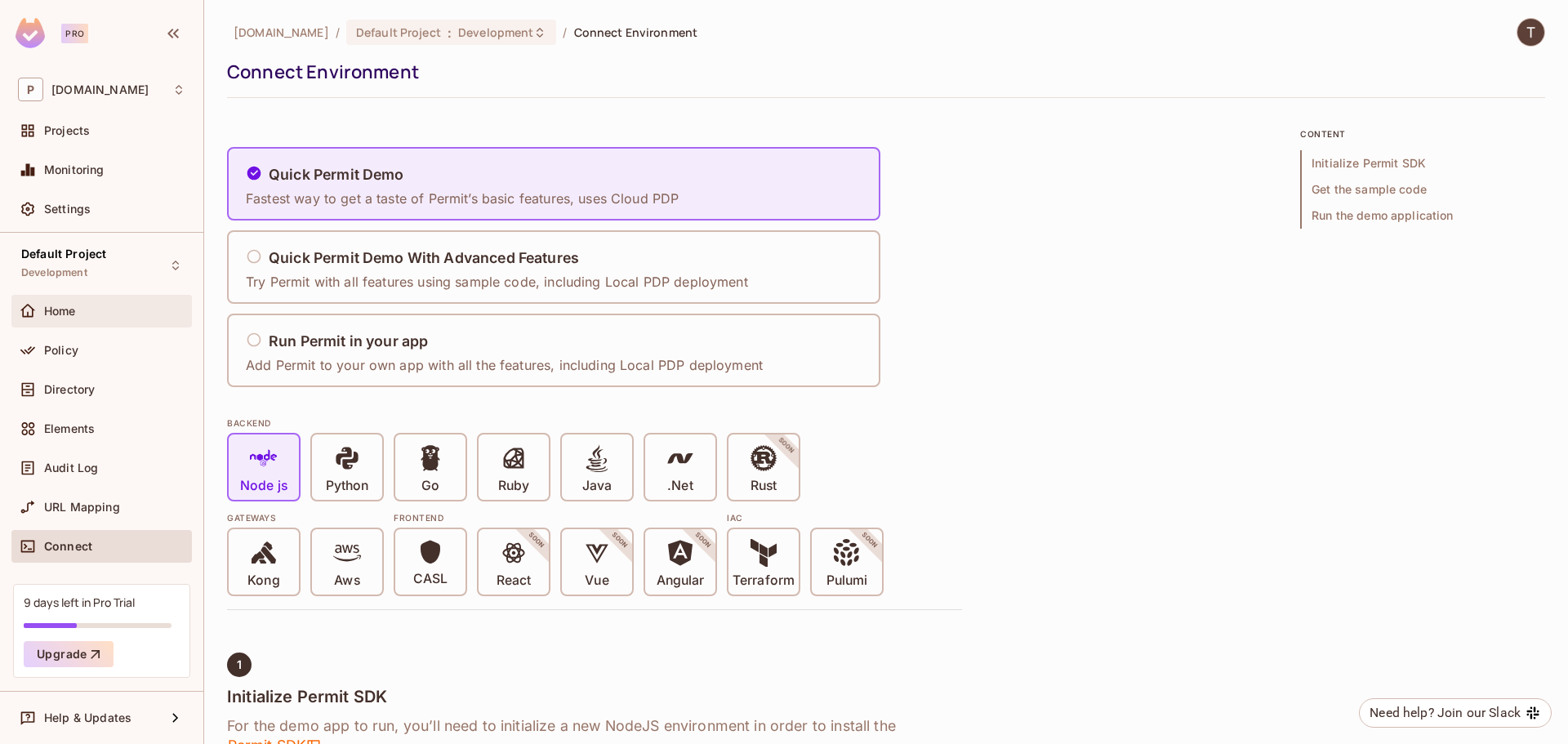
click at [88, 323] on div "Home" at bounding box center [100, 310] width 180 height 33
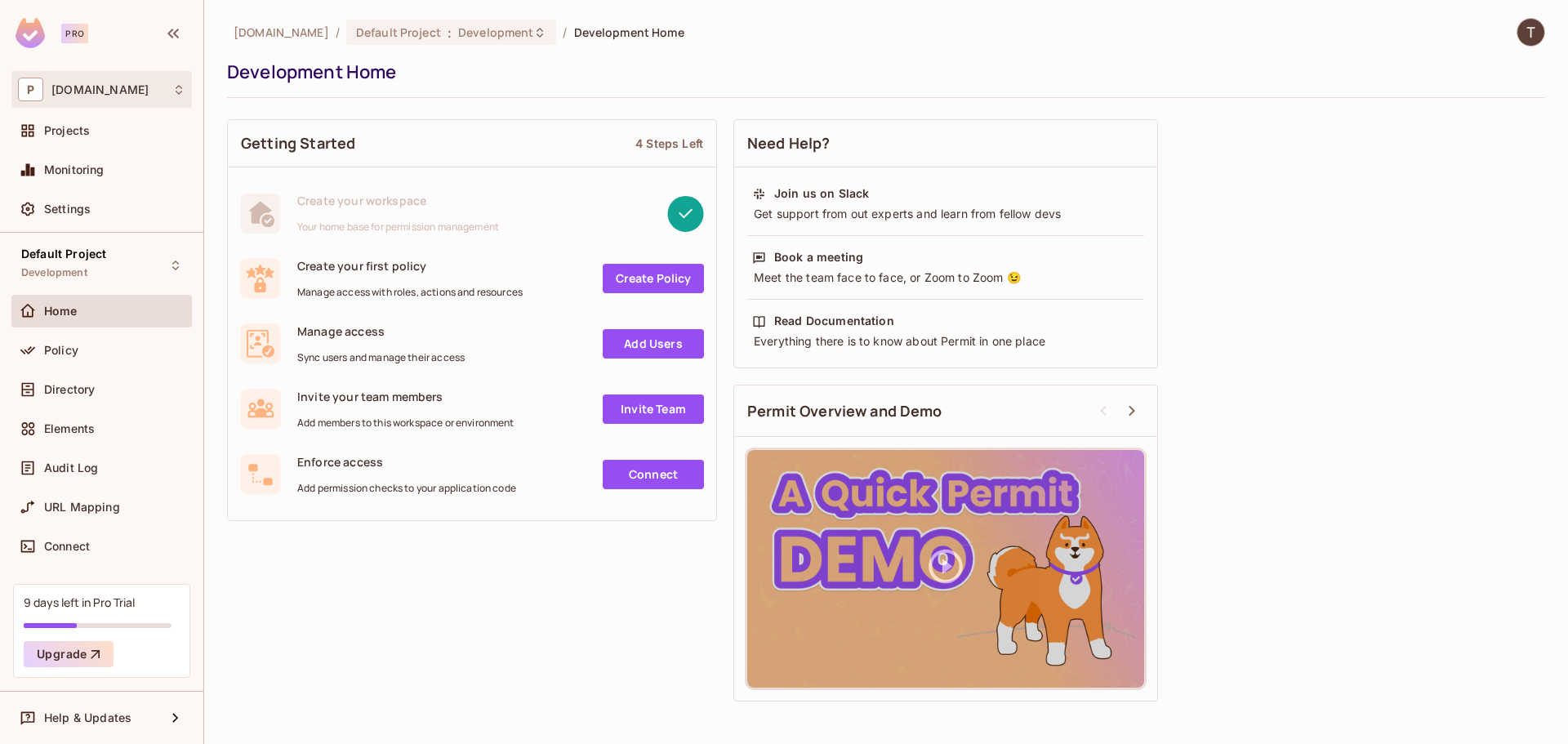
click at [125, 103] on div "P [DOMAIN_NAME]" at bounding box center [100, 89] width 180 height 37
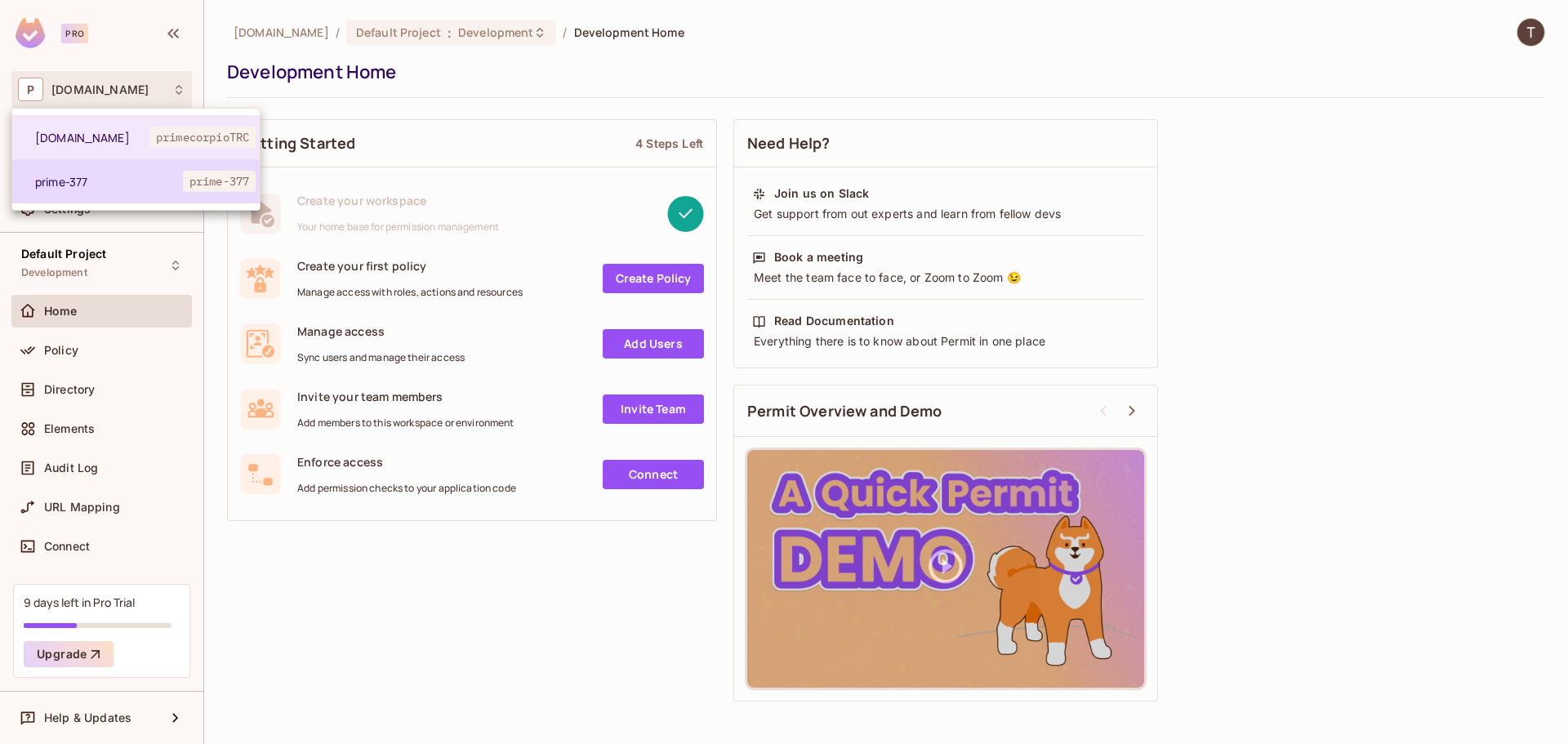
click at [121, 192] on li "prime-377 prime-377" at bounding box center [135, 181] width 248 height 44
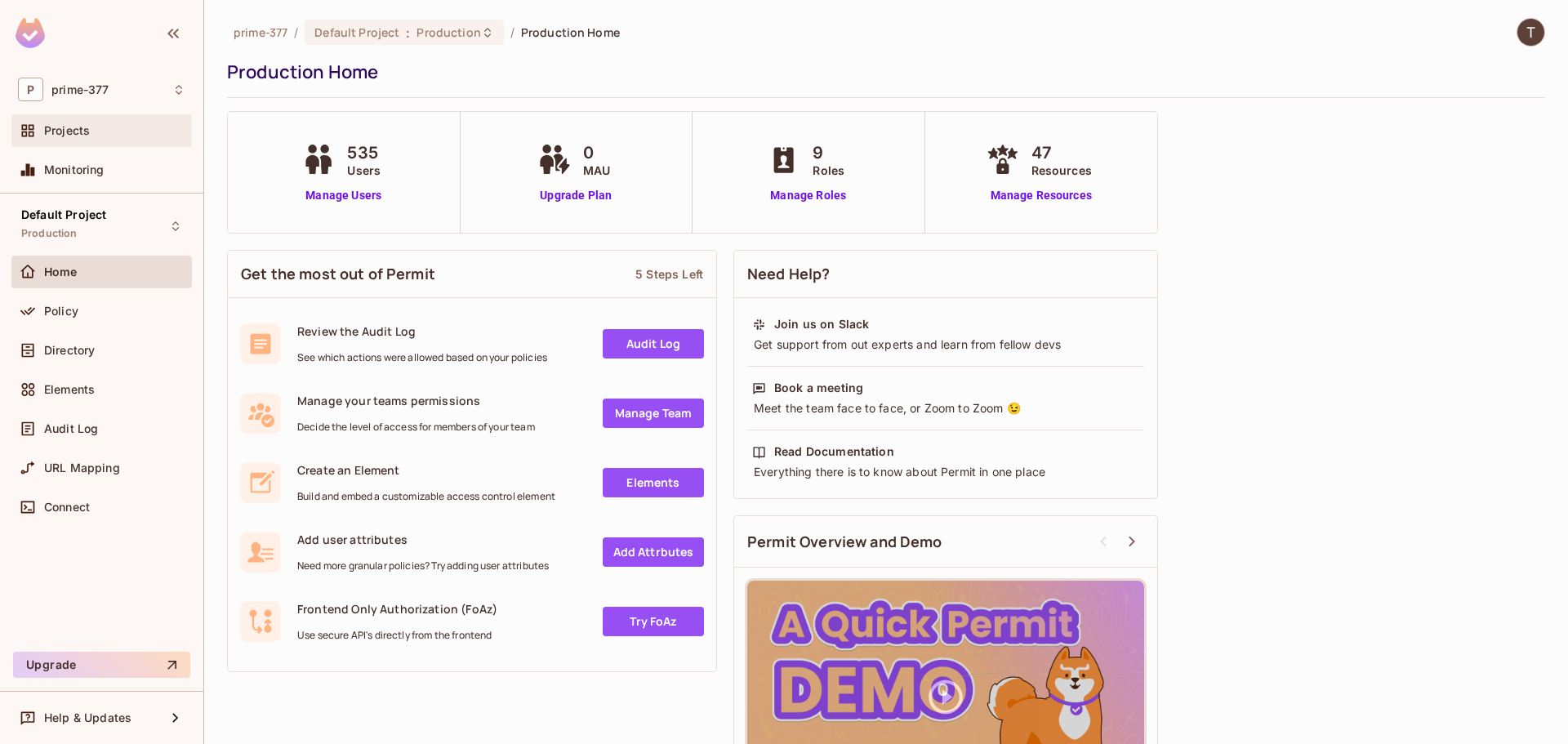
click at [103, 122] on div "Projects" at bounding box center [101, 131] width 167 height 20
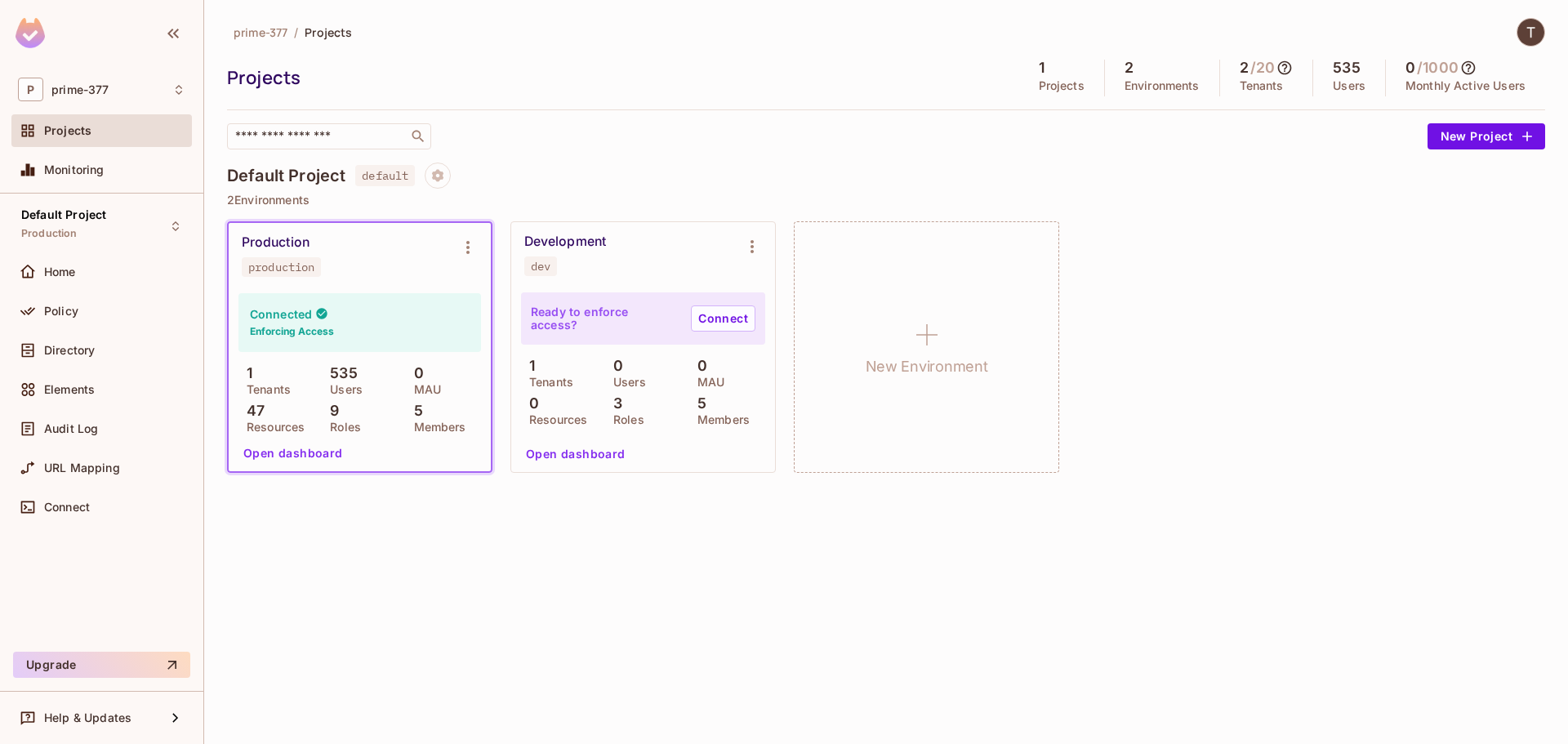
click at [768, 555] on div "prime-377 / Projects Projects 1 Projects 2 Environments 2 / 20 Tenants 535 User…" at bounding box center [885, 372] width 1364 height 744
click at [473, 251] on icon "Environment settings" at bounding box center [469, 248] width 20 height 20
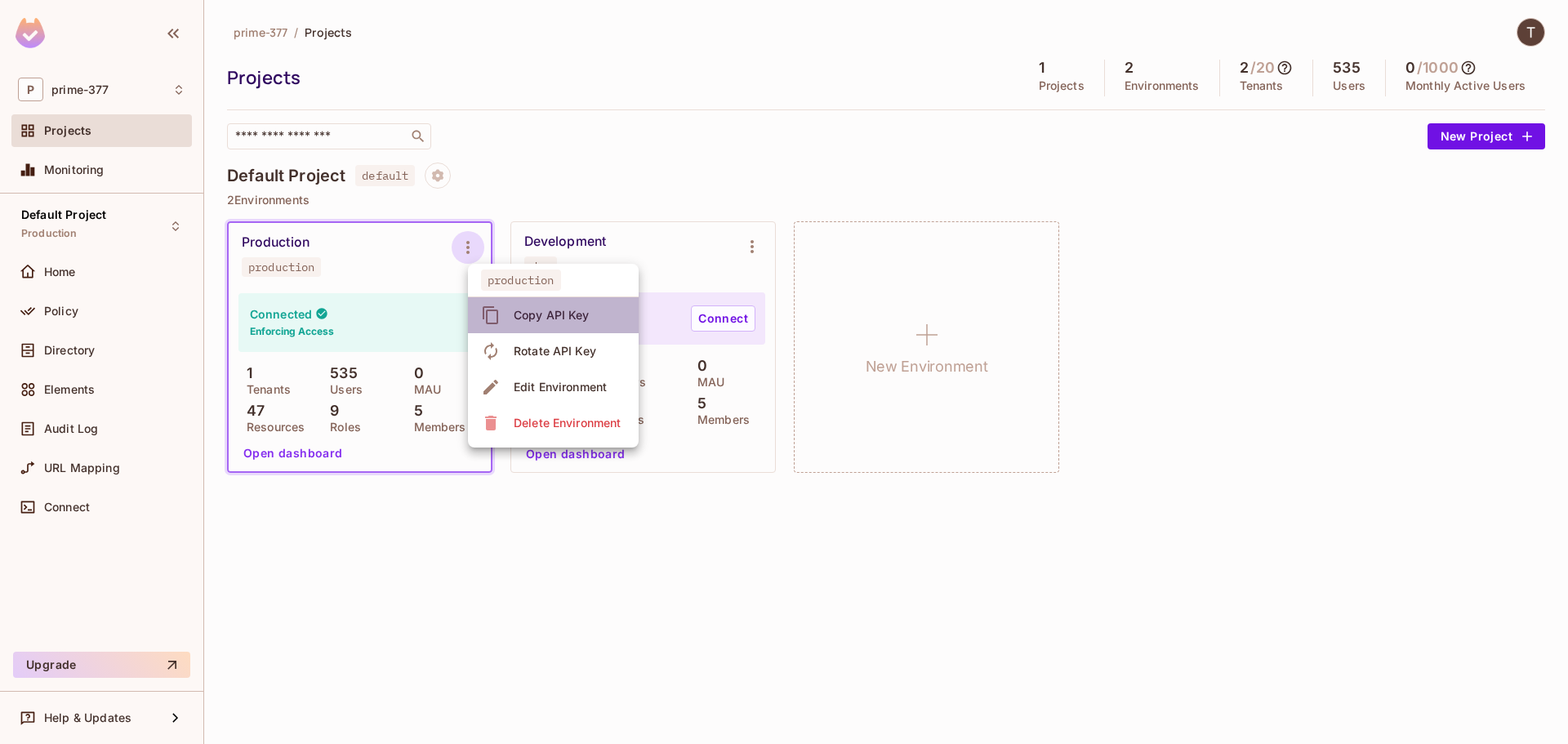
click at [584, 317] on div "Copy API Key" at bounding box center [551, 315] width 76 height 16
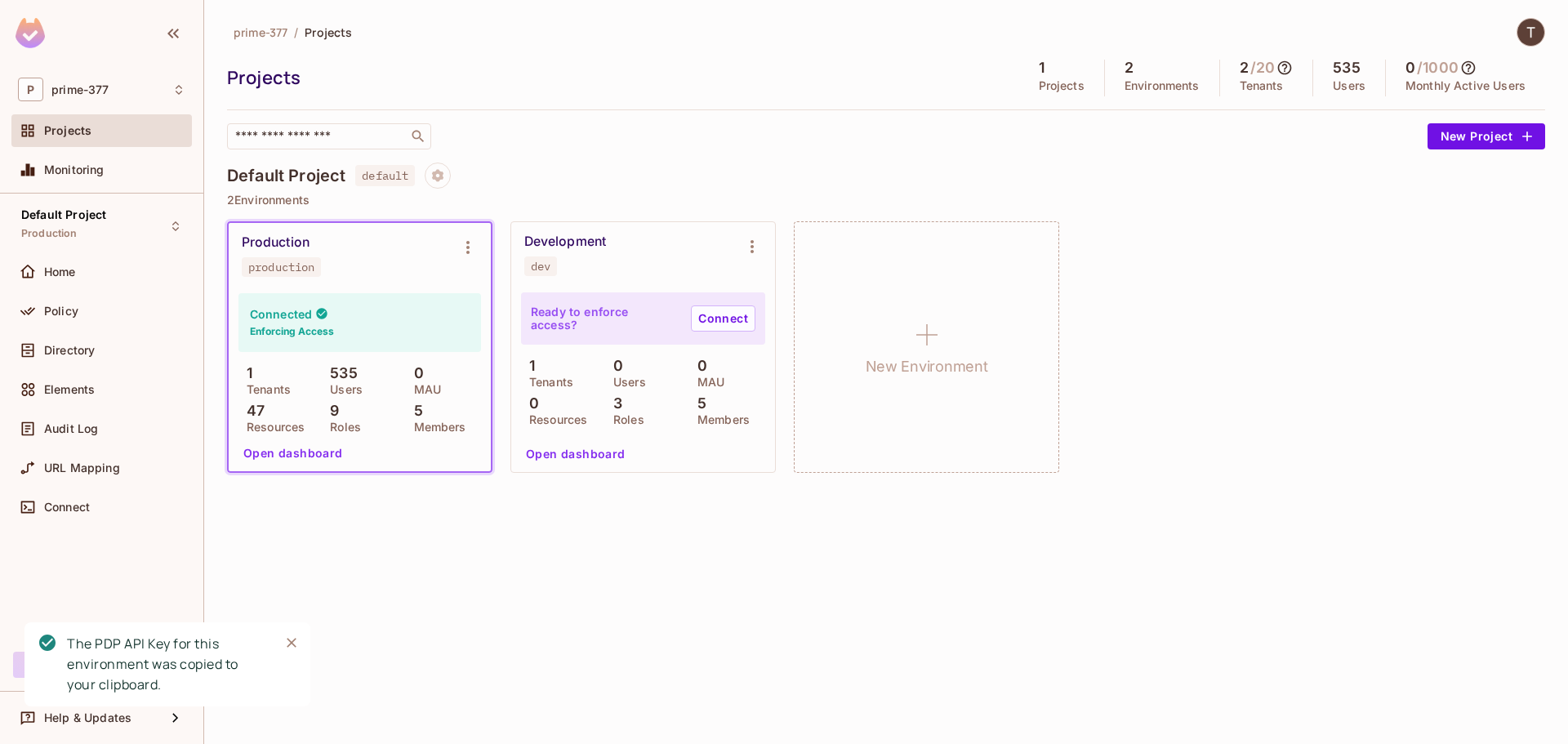
click at [590, 570] on div "prime-377 / Projects Projects 1 Projects 2 Environments 2 / 20 Tenants 535 User…" at bounding box center [885, 372] width 1364 height 744
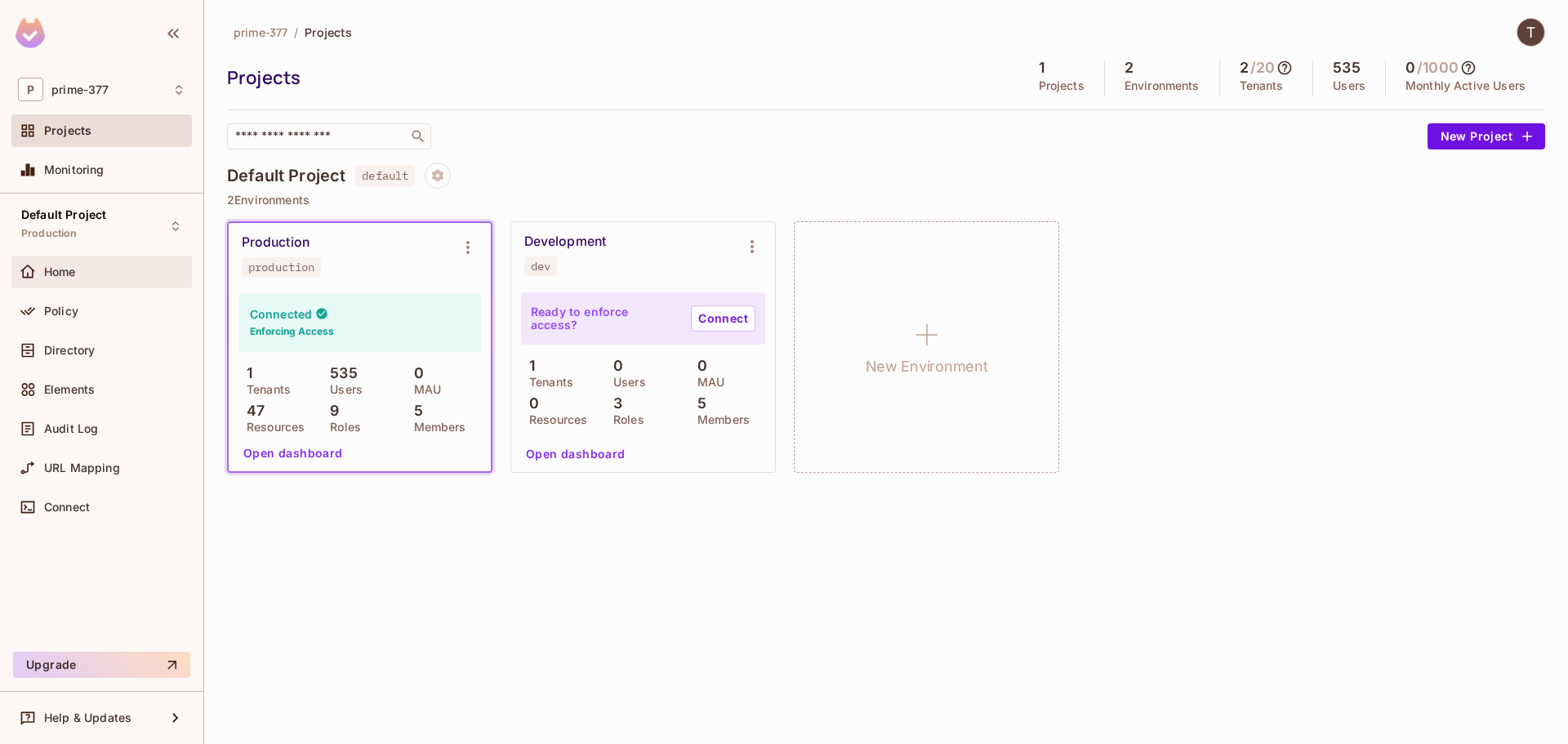
click at [135, 286] on div "Home" at bounding box center [100, 272] width 180 height 33
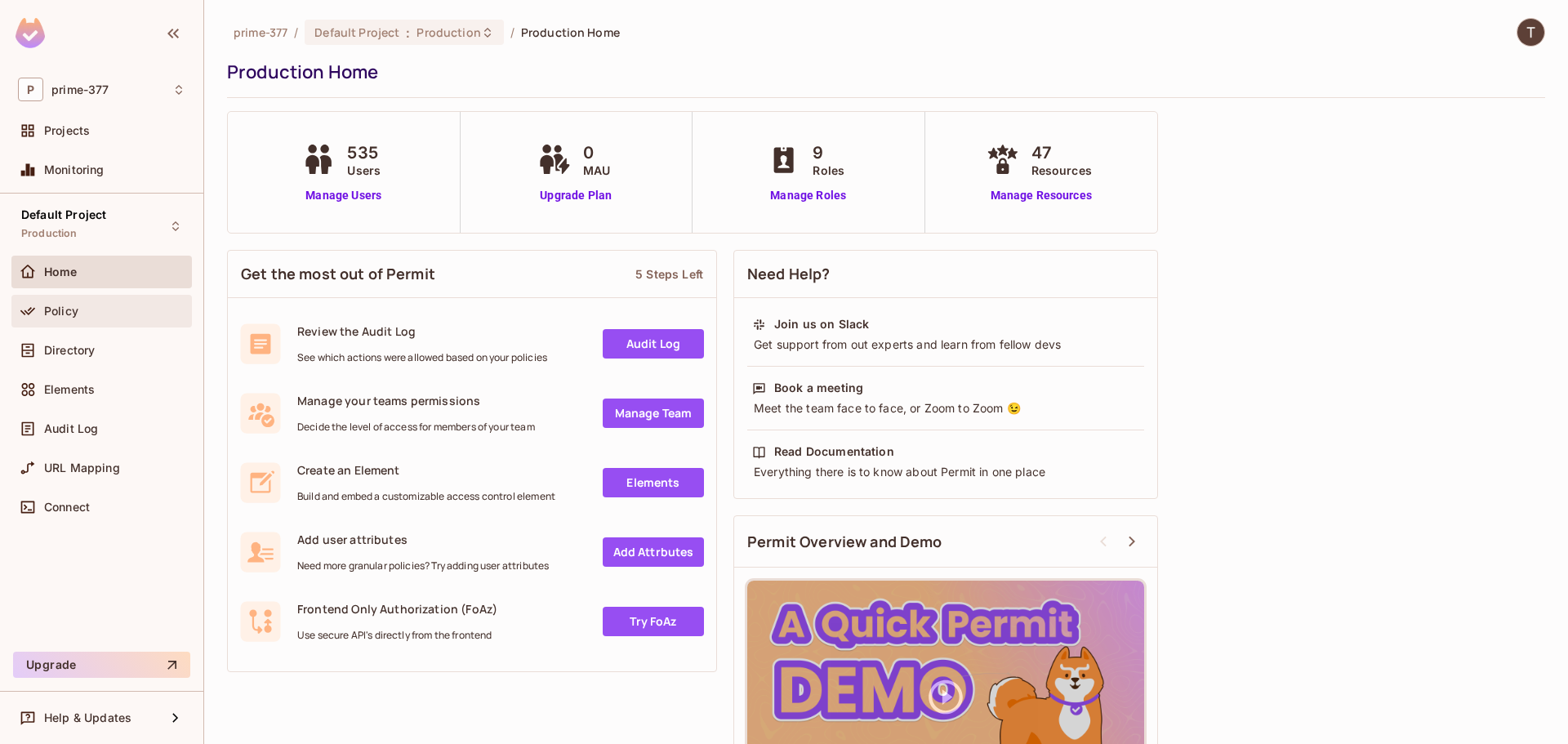
click at [72, 314] on span "Policy" at bounding box center [61, 310] width 34 height 13
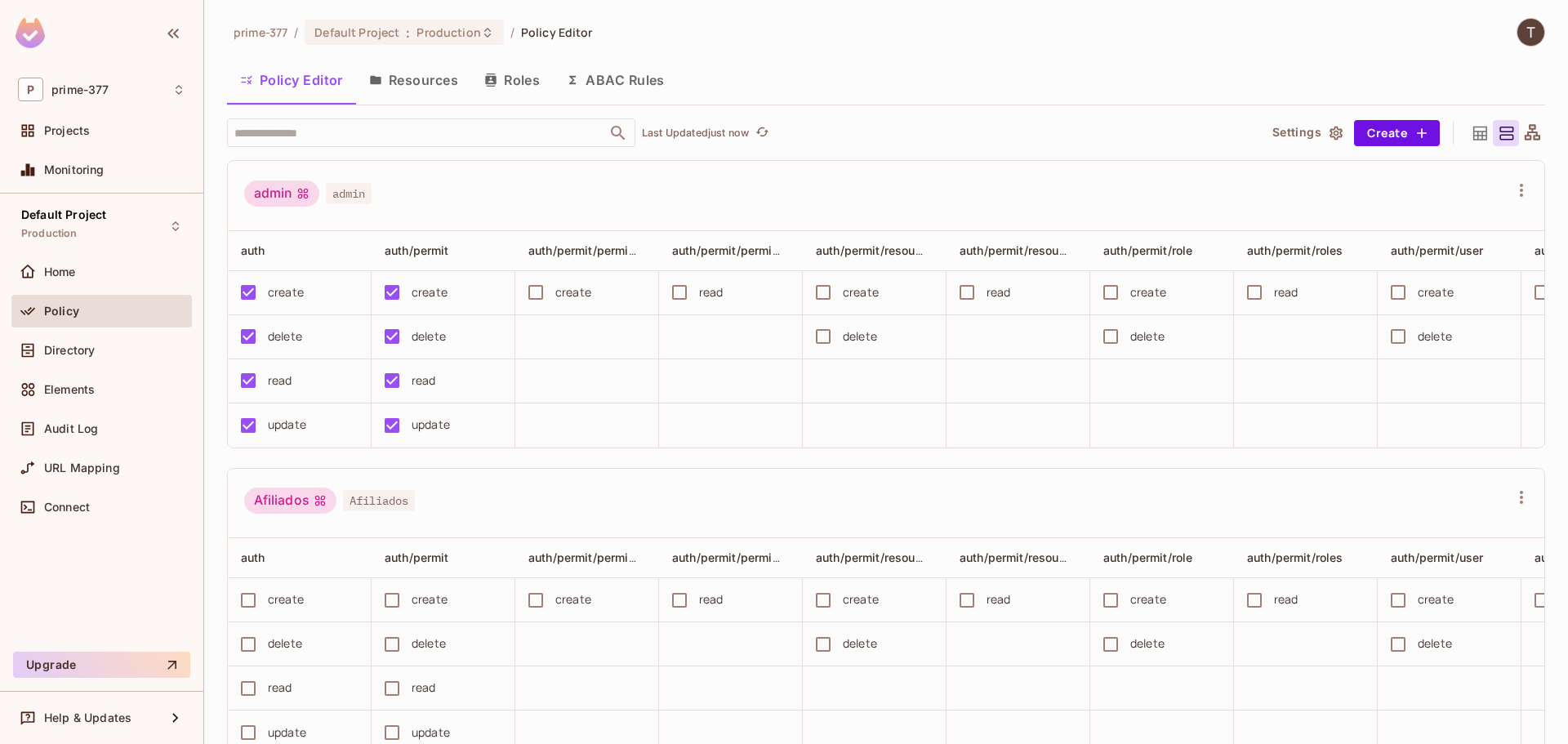
click at [1316, 120] on button "Settings" at bounding box center [1307, 133] width 82 height 26
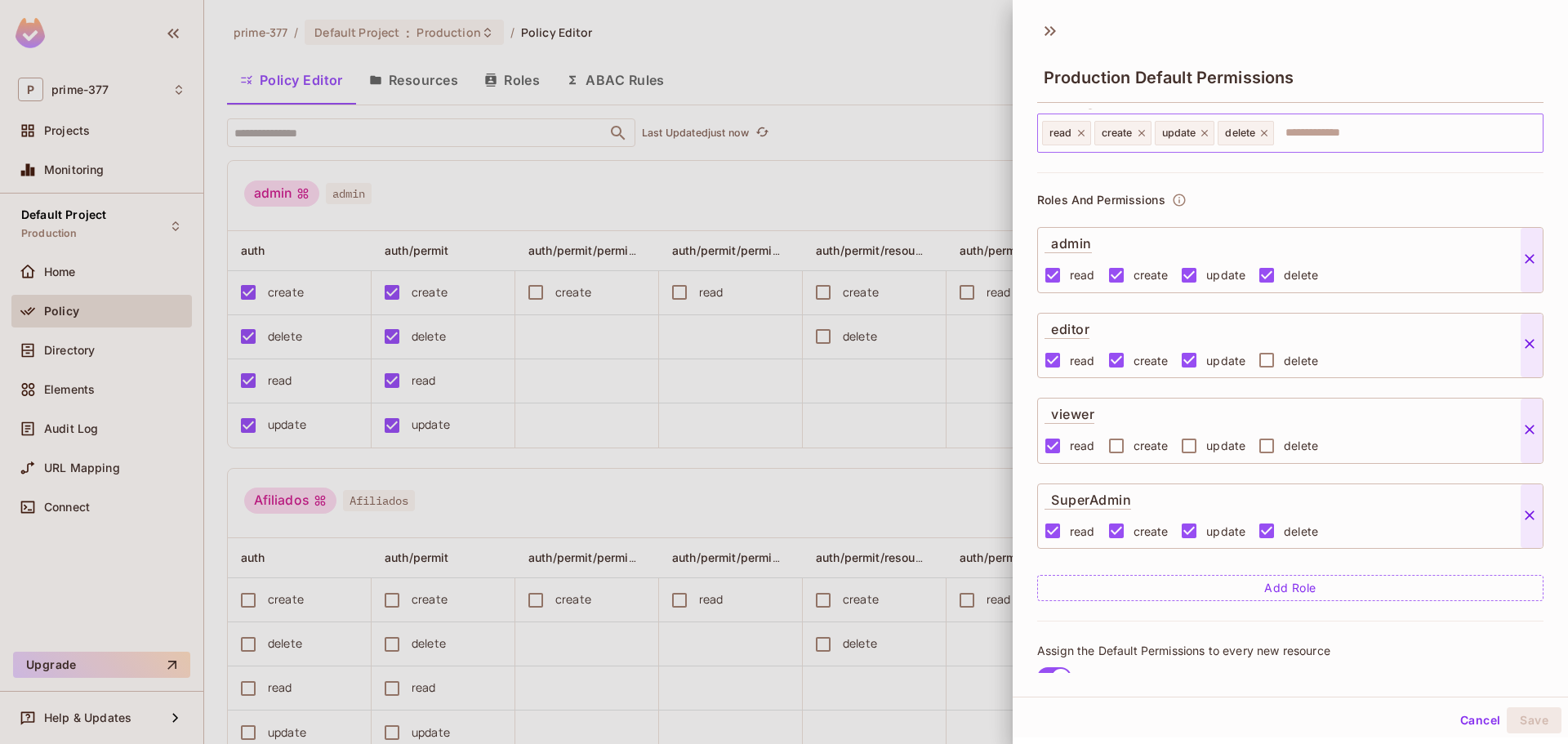
scroll to position [66, 0]
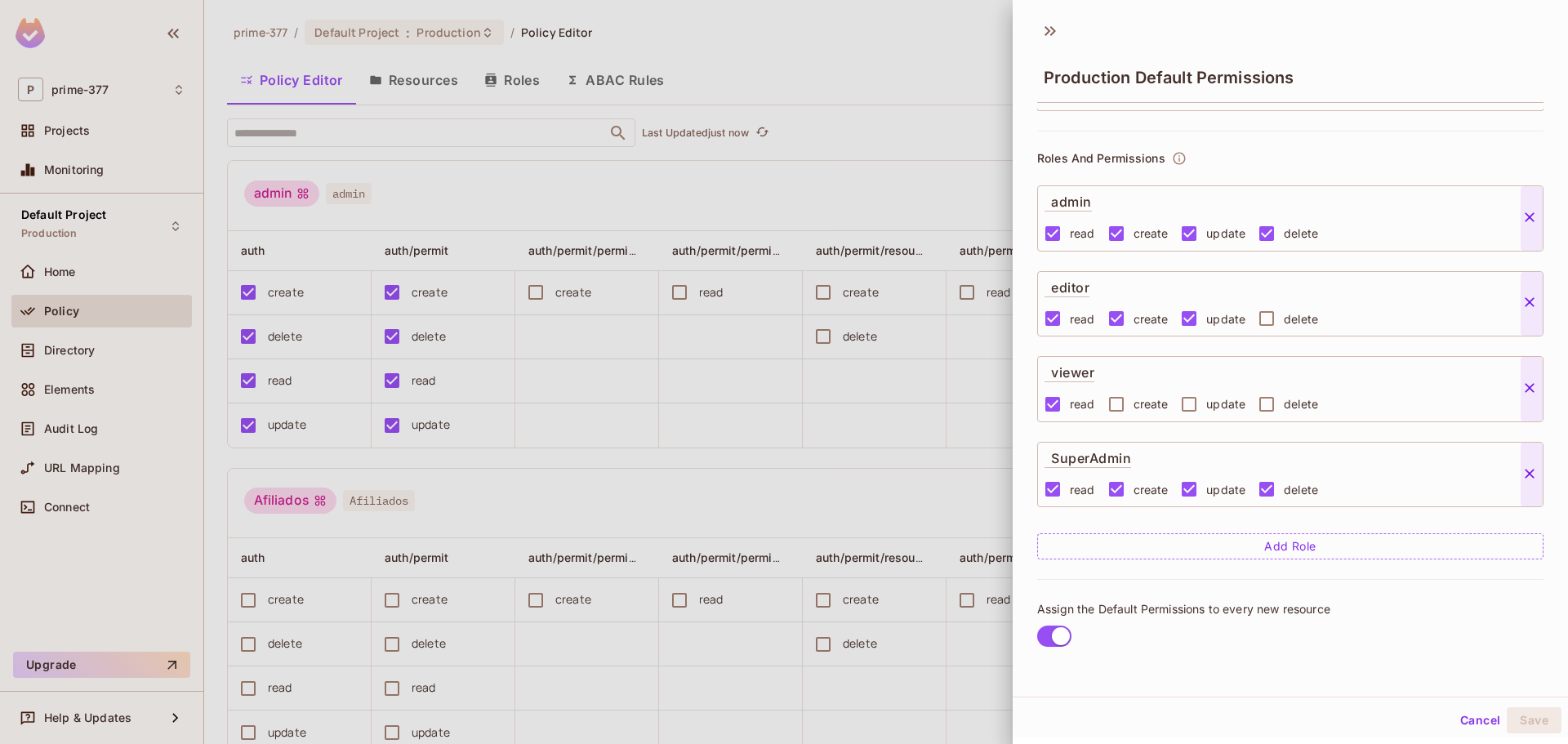
click at [927, 89] on div at bounding box center [784, 372] width 1568 height 744
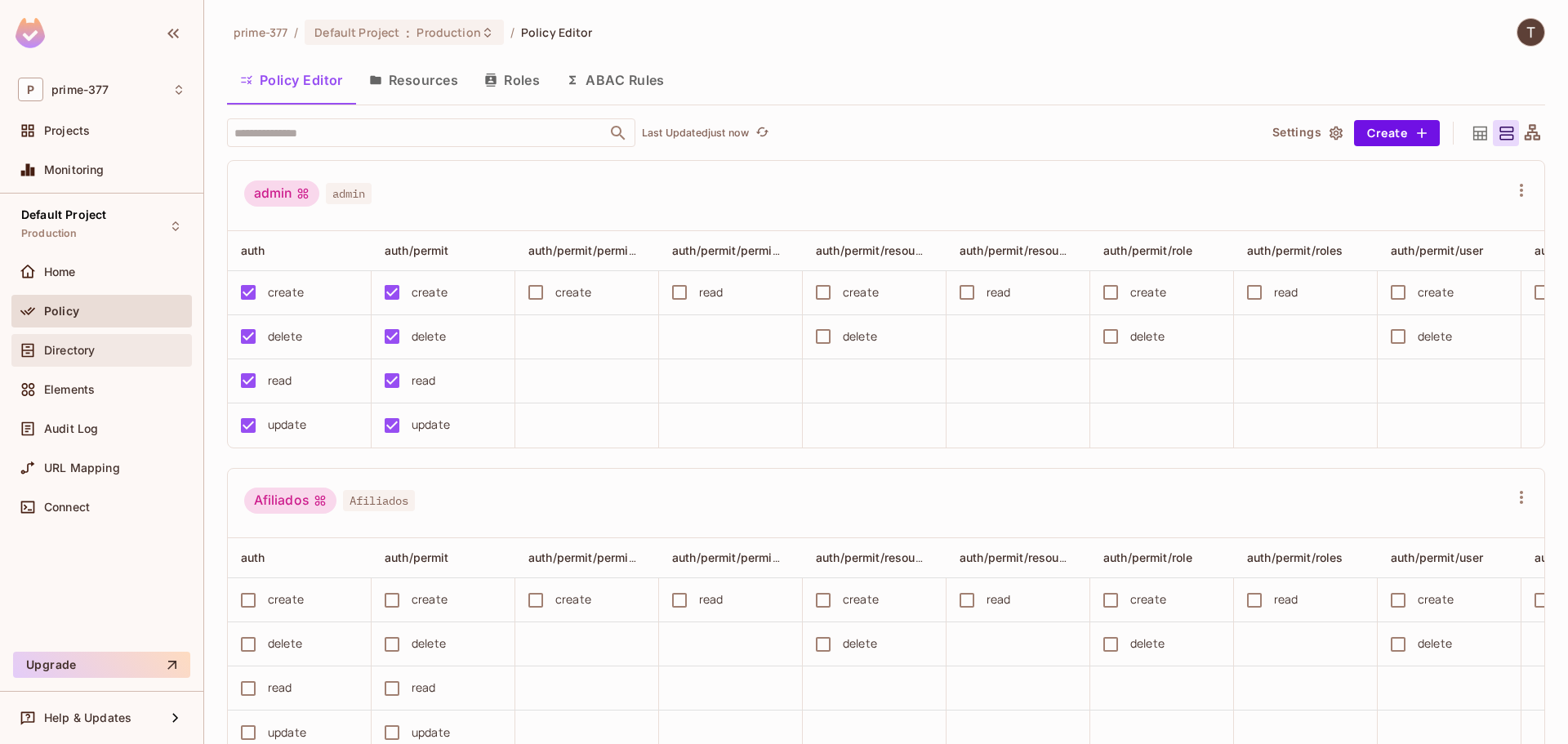
click at [119, 362] on div "Directory" at bounding box center [100, 350] width 180 height 33
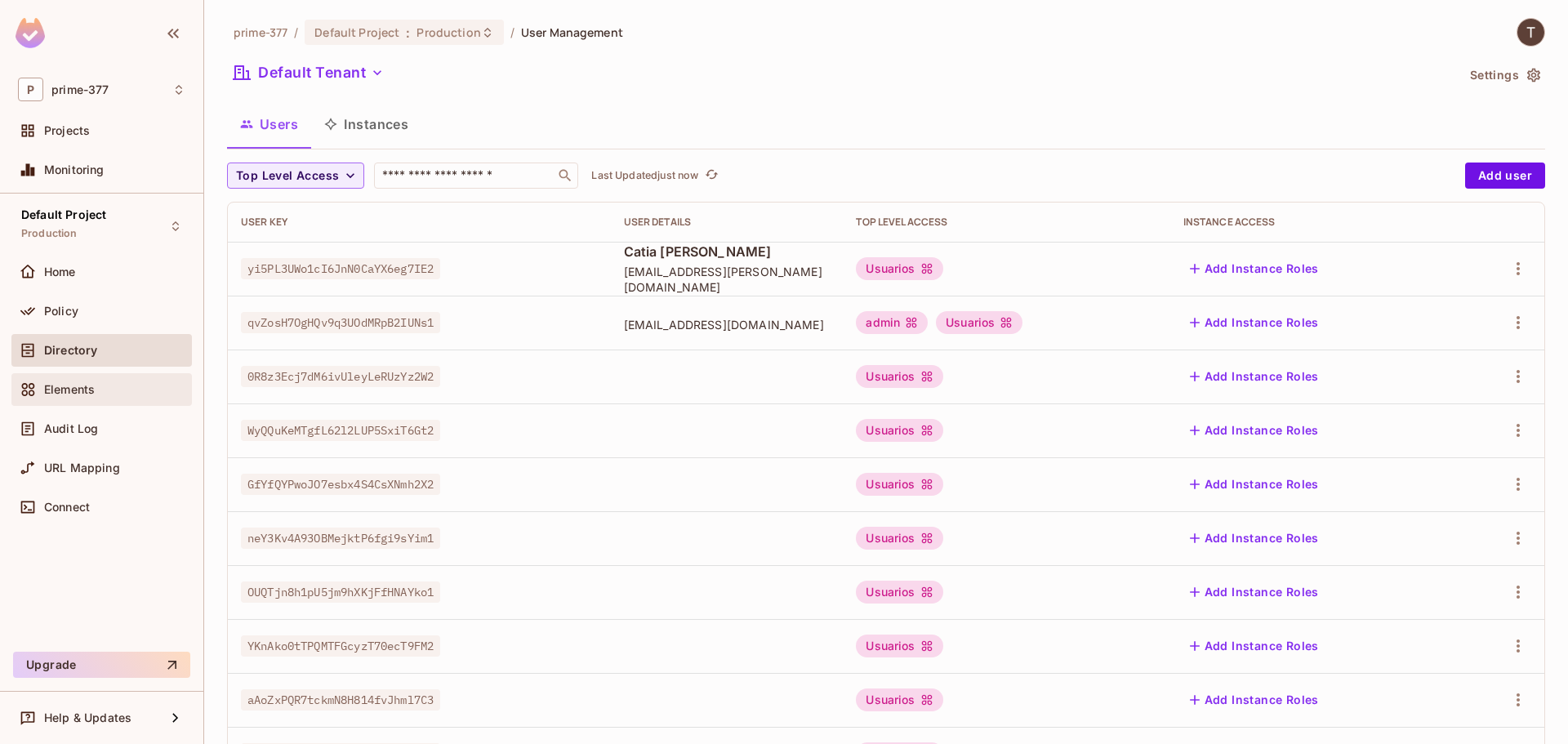
click at [79, 390] on span "Elements" at bounding box center [69, 389] width 51 height 13
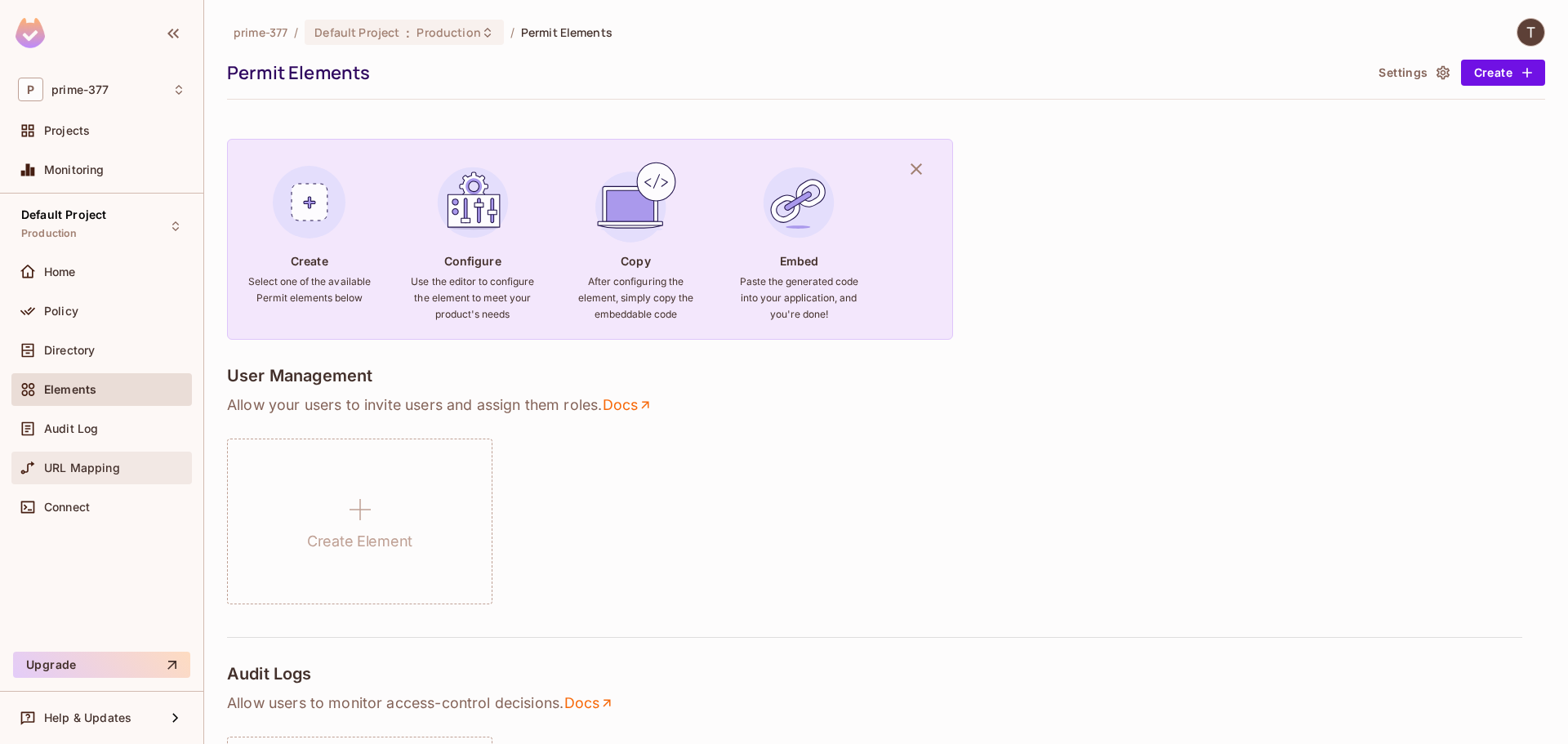
click at [64, 477] on div "URL Mapping" at bounding box center [100, 467] width 180 height 33
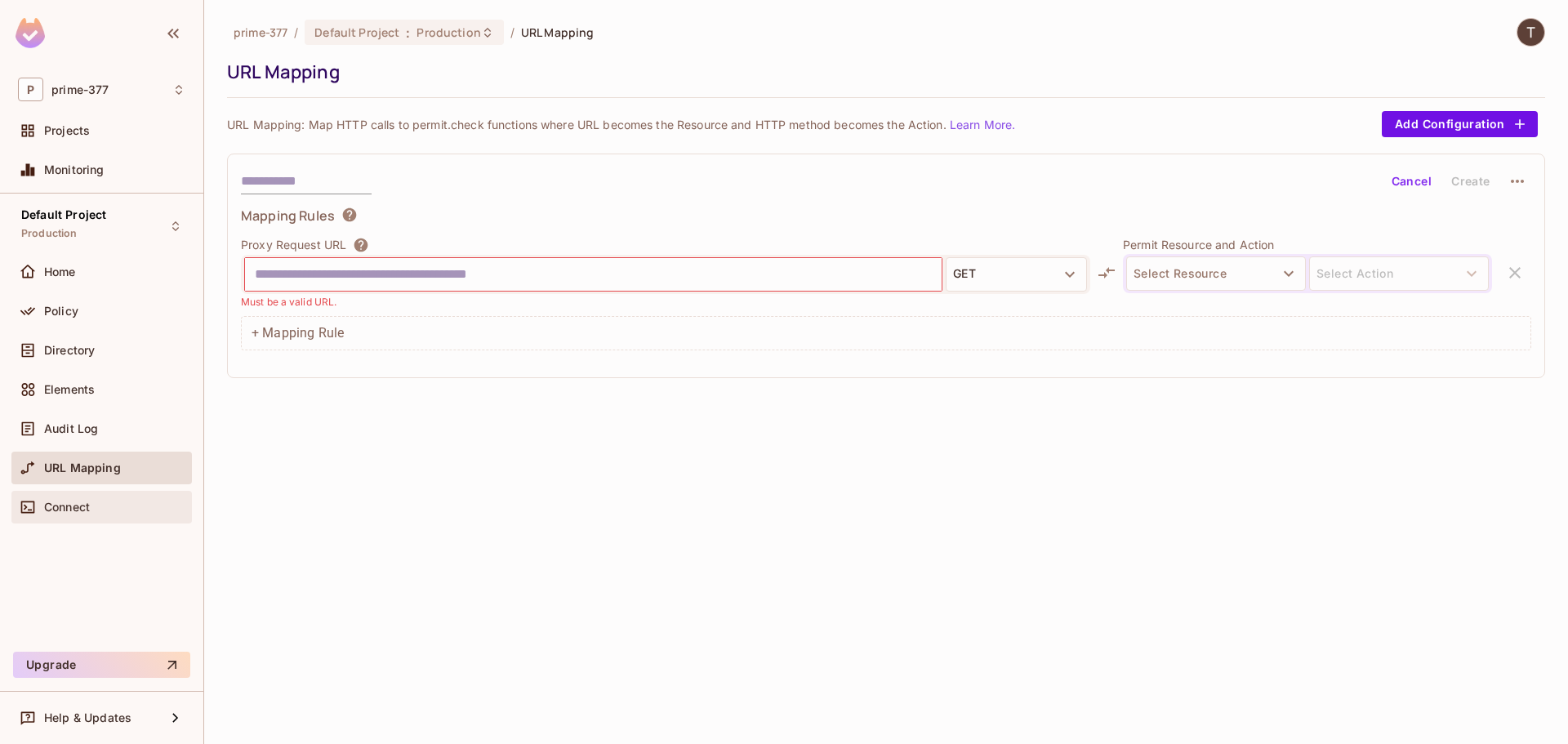
click at [64, 504] on span "Connect" at bounding box center [67, 506] width 46 height 13
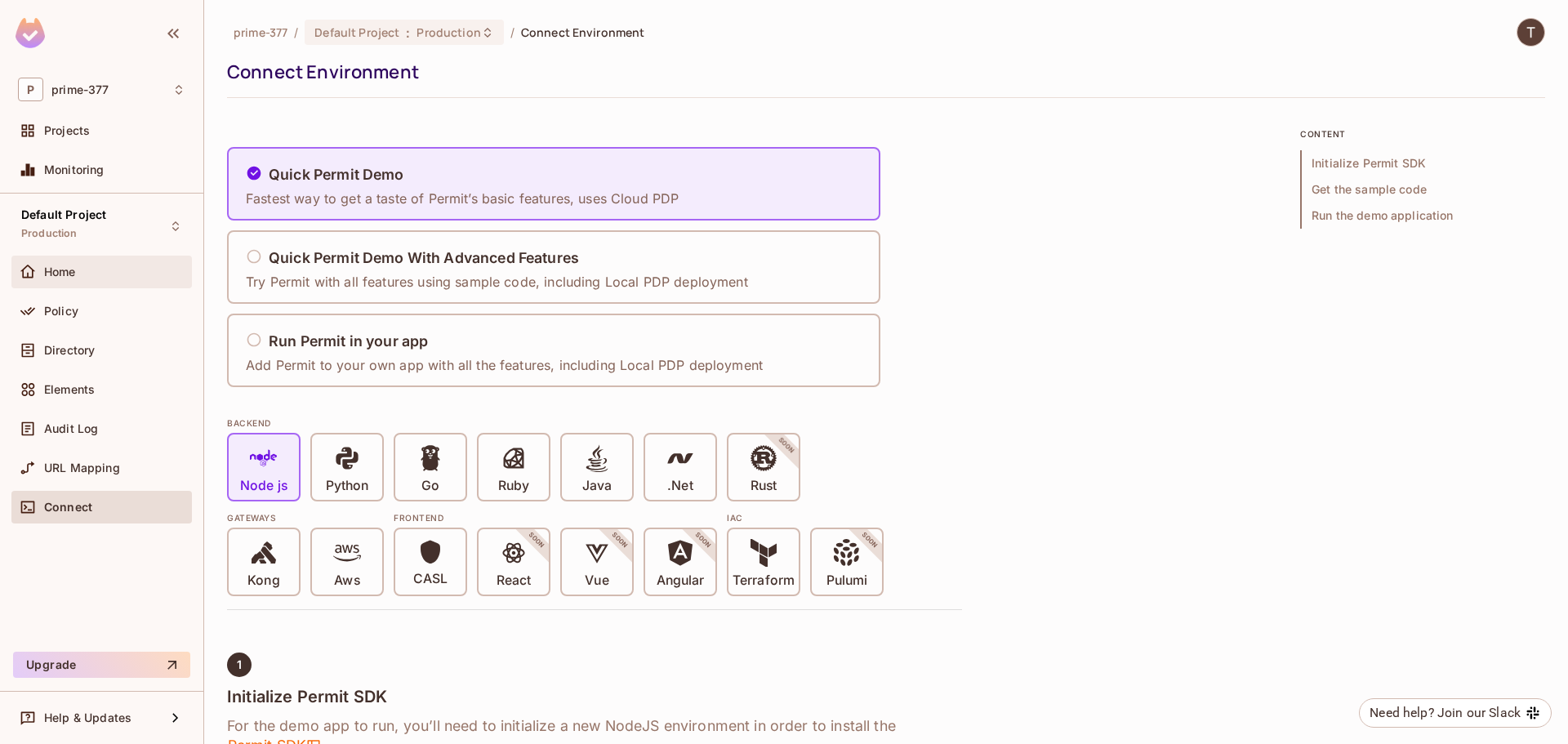
click at [67, 278] on span "Home" at bounding box center [60, 272] width 32 height 13
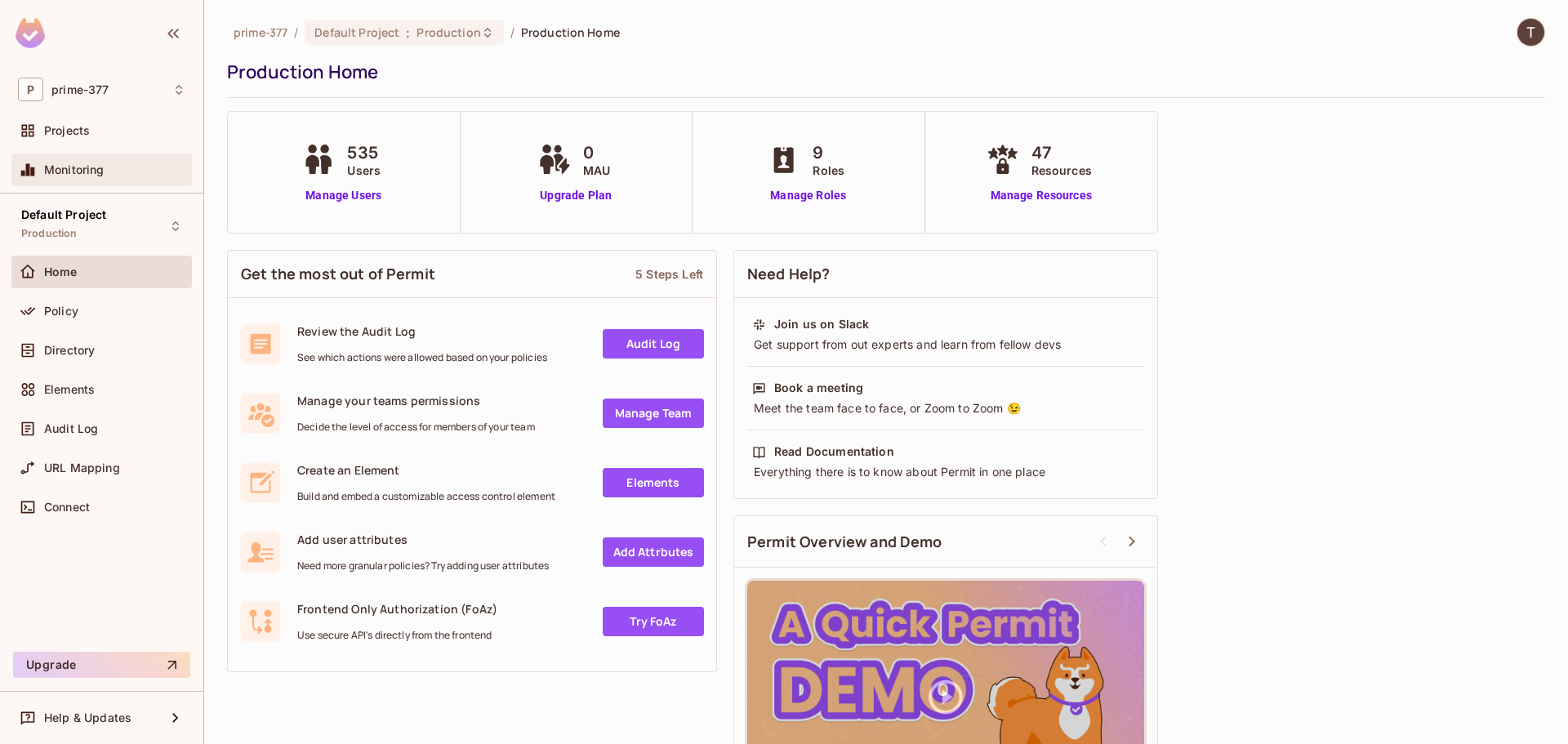
click at [69, 163] on span "Monitoring" at bounding box center [74, 169] width 61 height 13
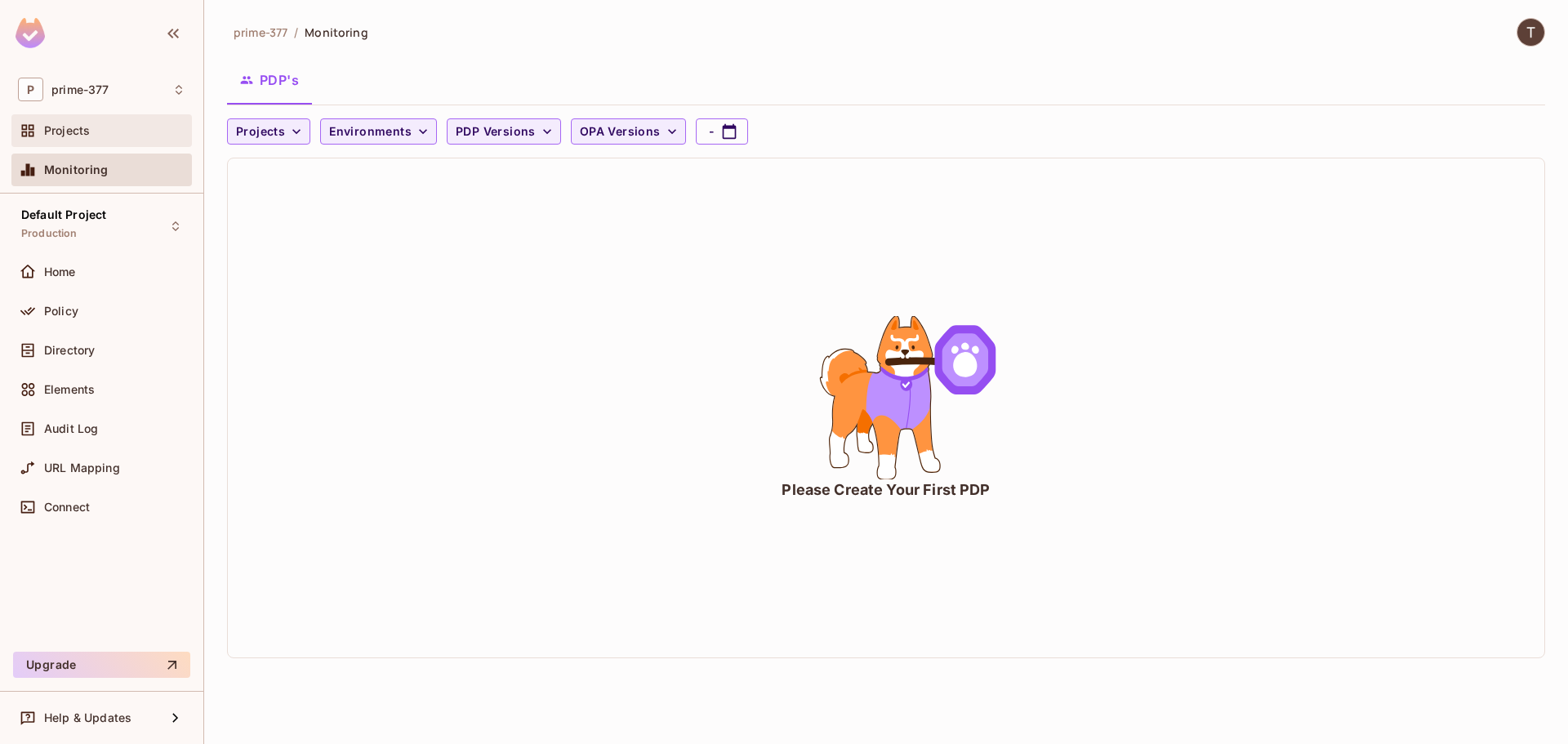
click at [103, 126] on div "Projects" at bounding box center [114, 130] width 141 height 13
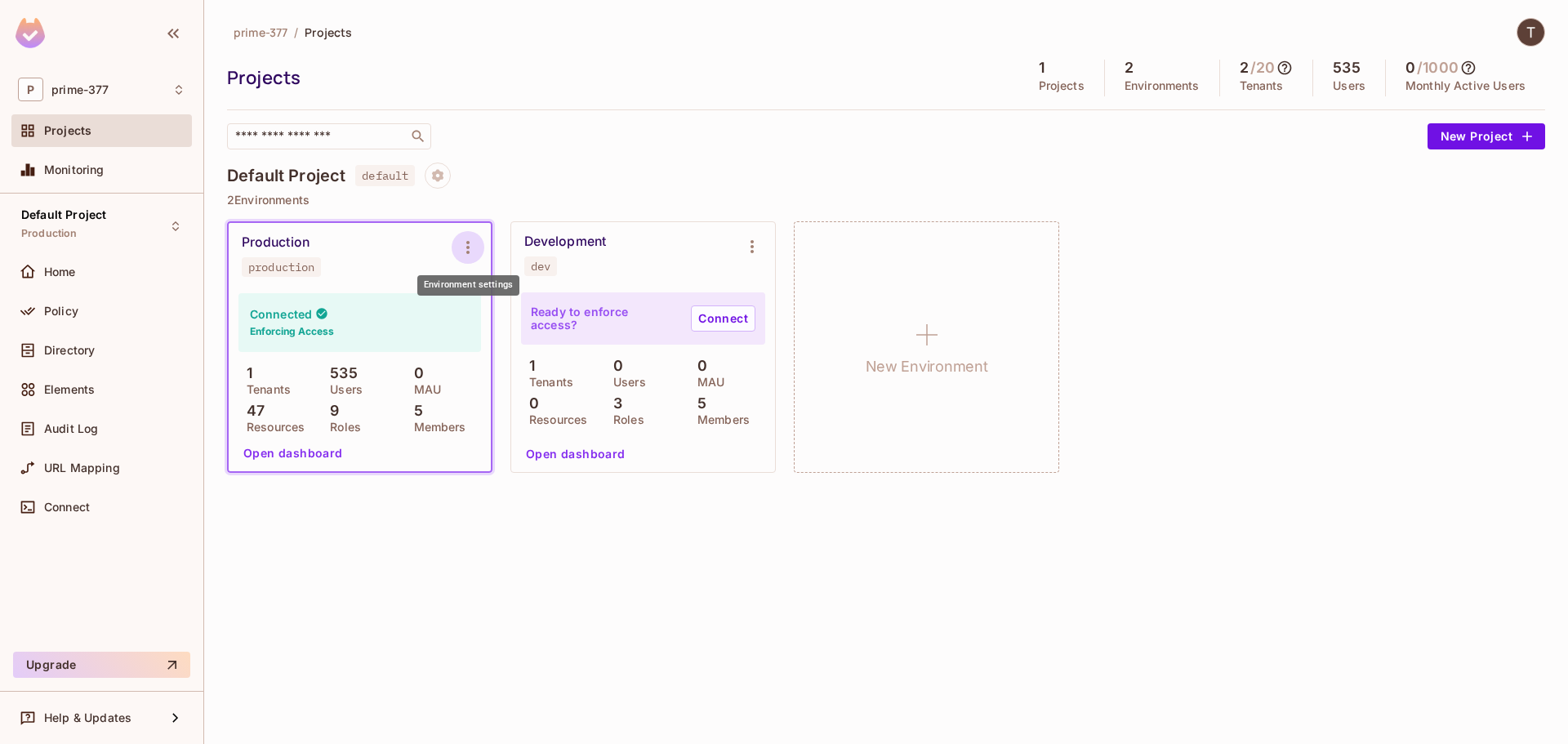
click at [473, 249] on icon "Environment settings" at bounding box center [469, 248] width 20 height 20
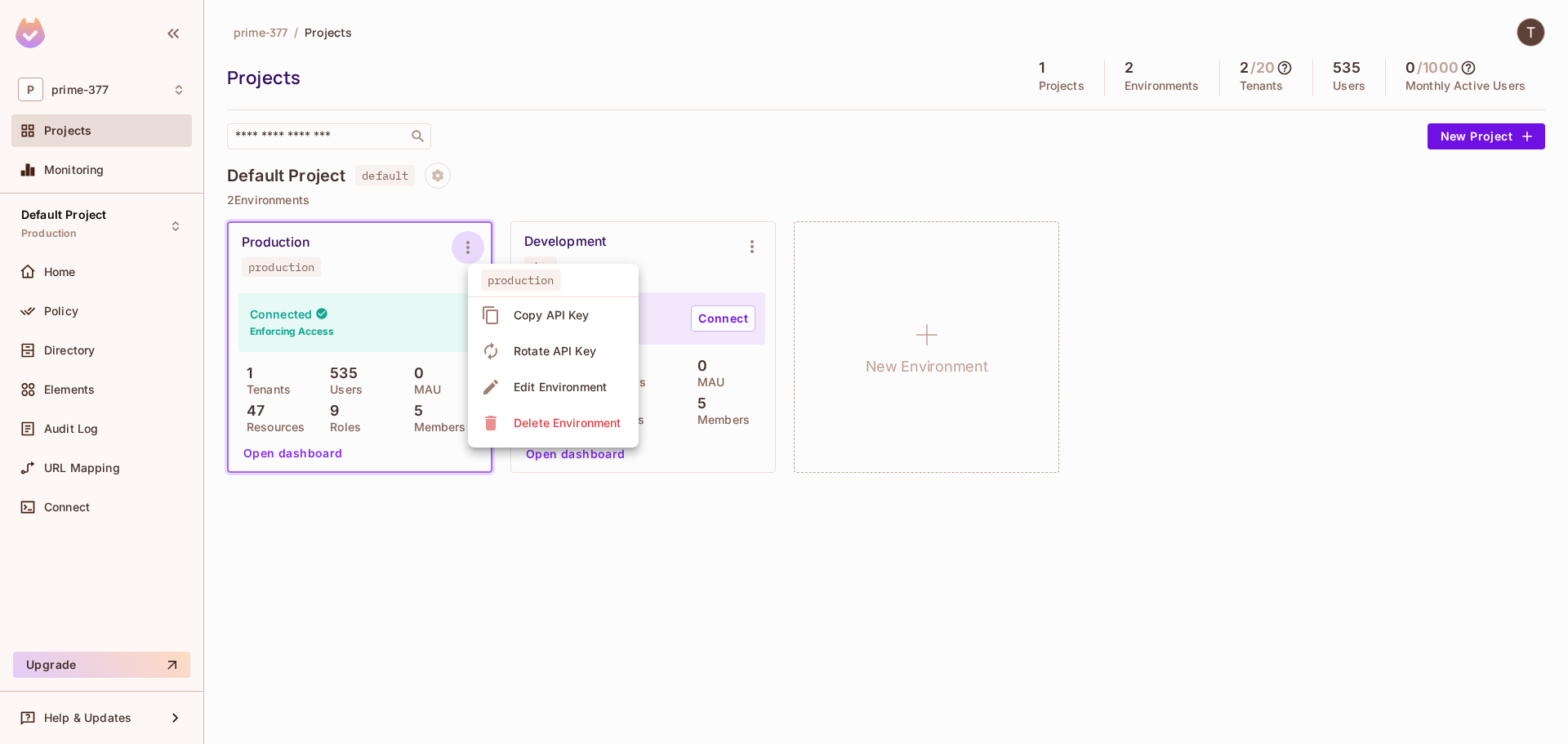
click at [619, 130] on div at bounding box center [784, 372] width 1568 height 744
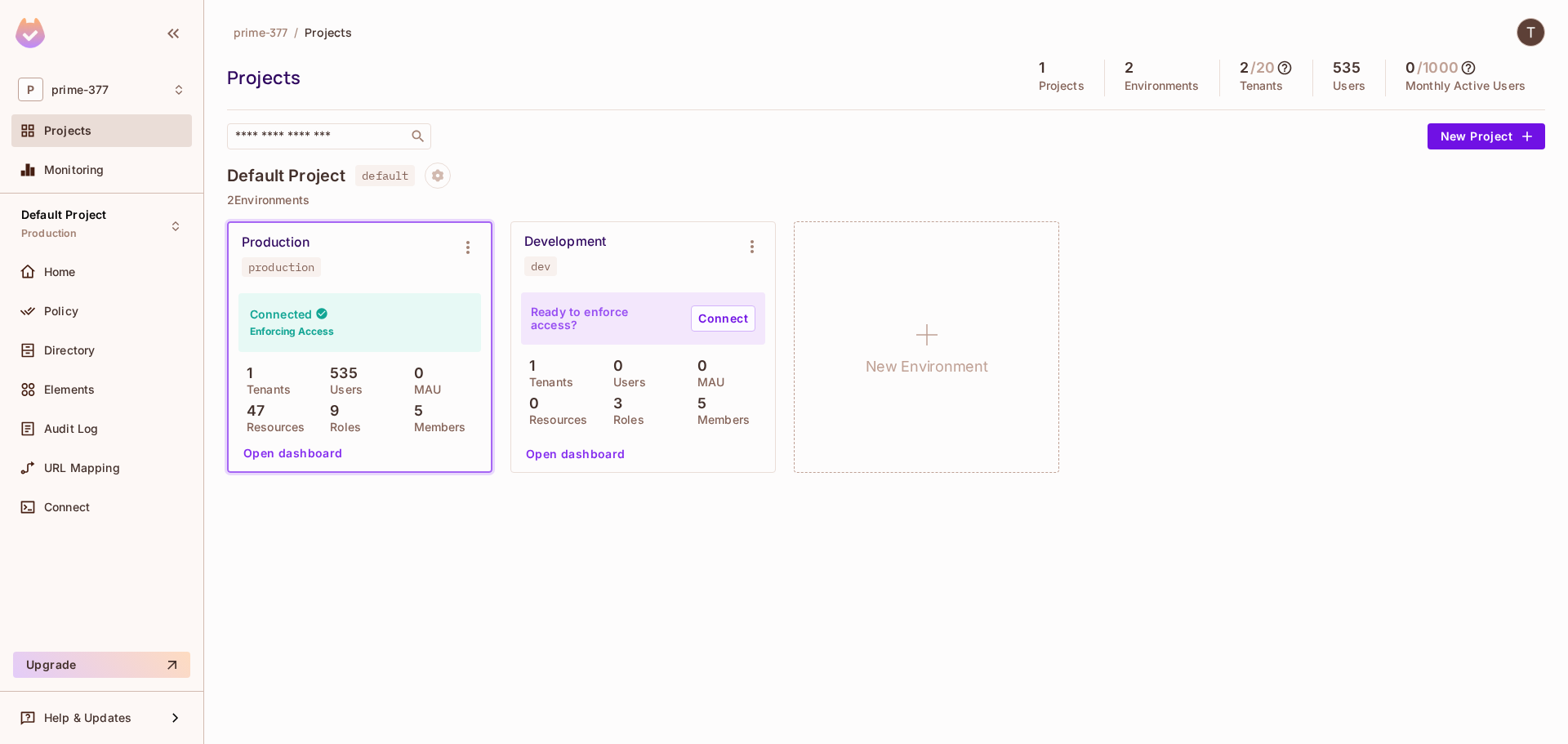
click at [513, 606] on div "prime-377 / Projects Projects 1 Projects 2 Environments 2 / 20 Tenants 535 User…" at bounding box center [885, 372] width 1364 height 744
click at [462, 249] on icon "Environment settings" at bounding box center [469, 248] width 20 height 20
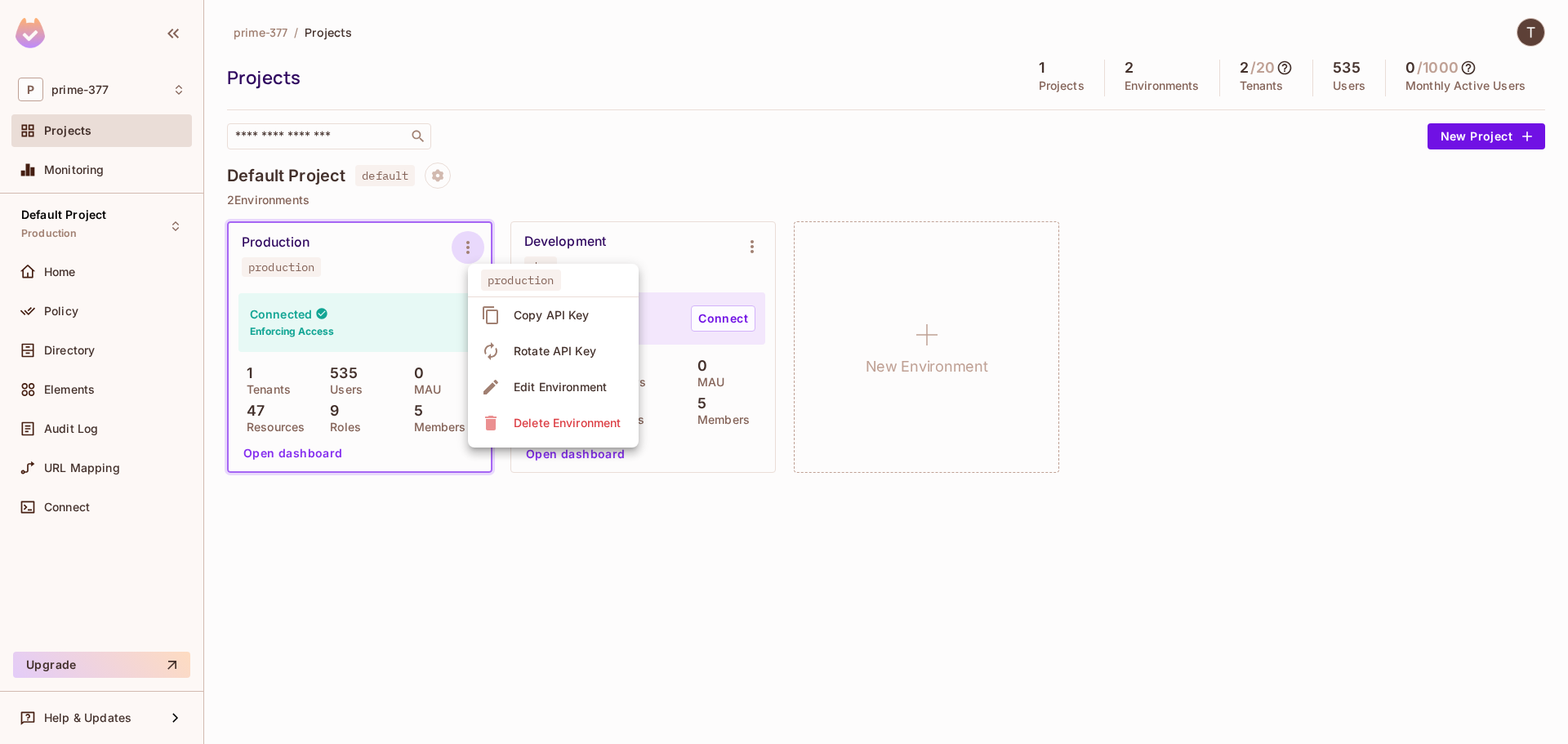
click at [514, 606] on div at bounding box center [784, 372] width 1568 height 744
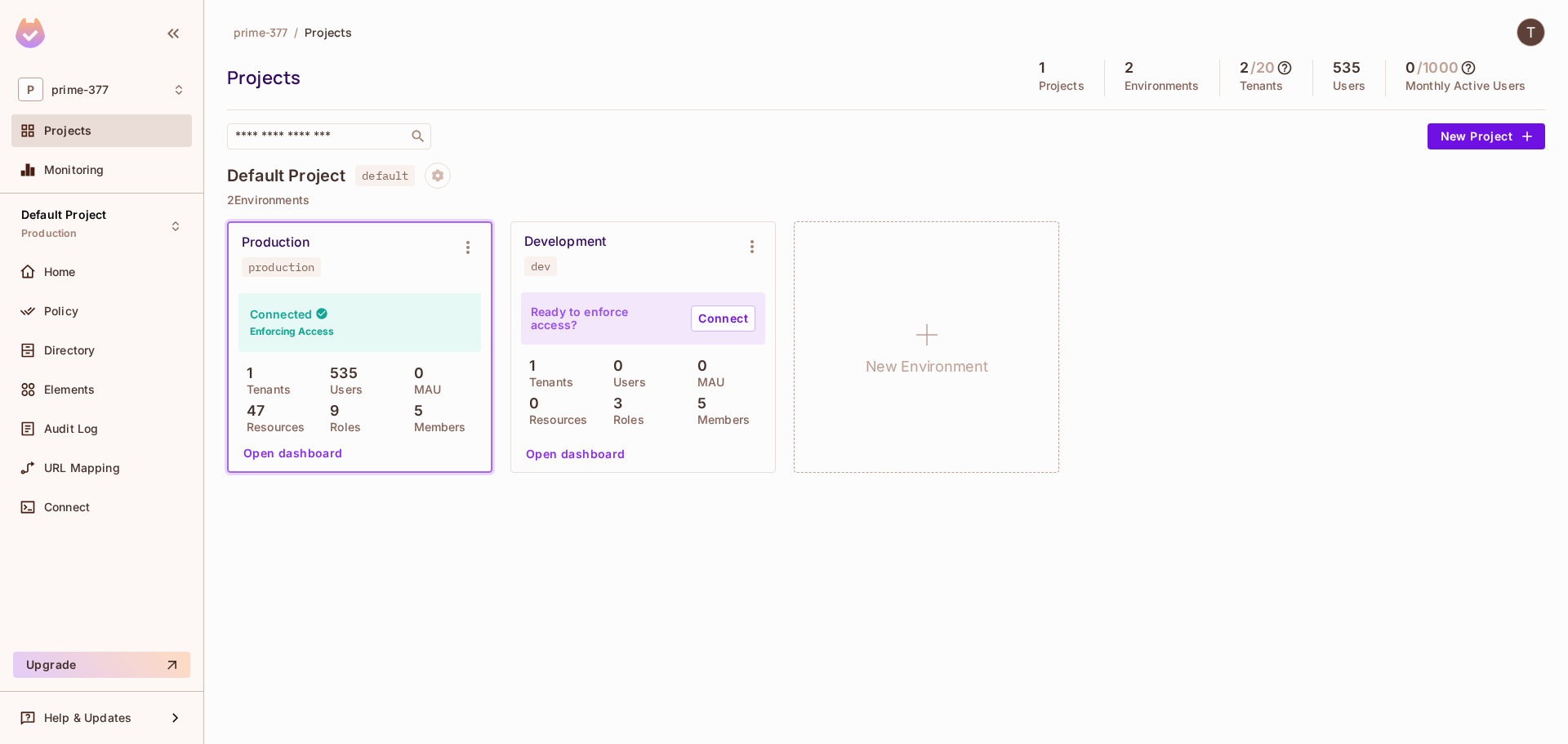
click at [281, 455] on button "Open dashboard" at bounding box center [293, 454] width 112 height 26
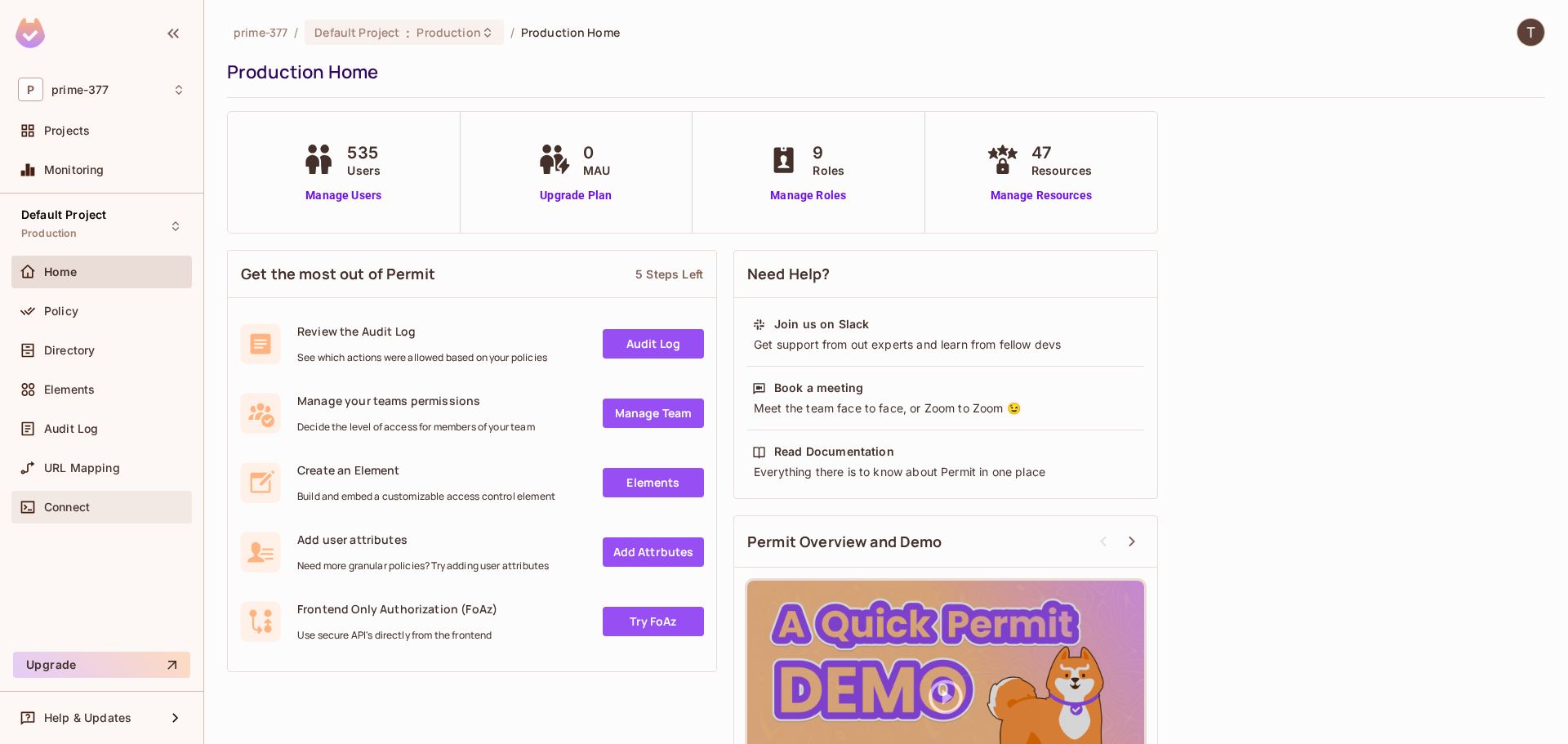
click at [78, 521] on div "Connect" at bounding box center [100, 506] width 180 height 33
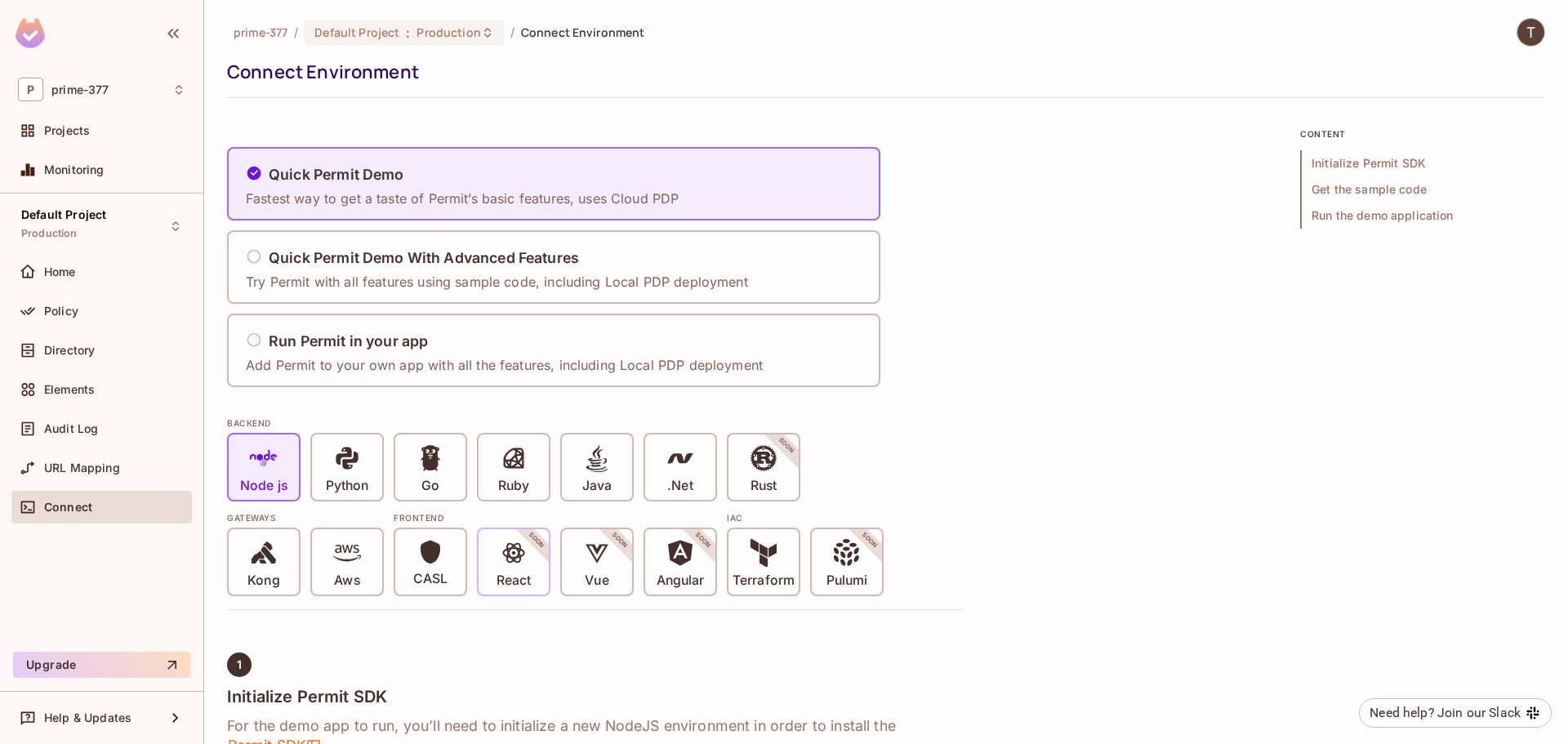
click at [529, 581] on p "React" at bounding box center [513, 581] width 34 height 16
click at [530, 573] on p "React" at bounding box center [513, 581] width 34 height 16
click at [544, 546] on span "SOON" at bounding box center [536, 540] width 64 height 64
